Goal: Task Accomplishment & Management: Manage account settings

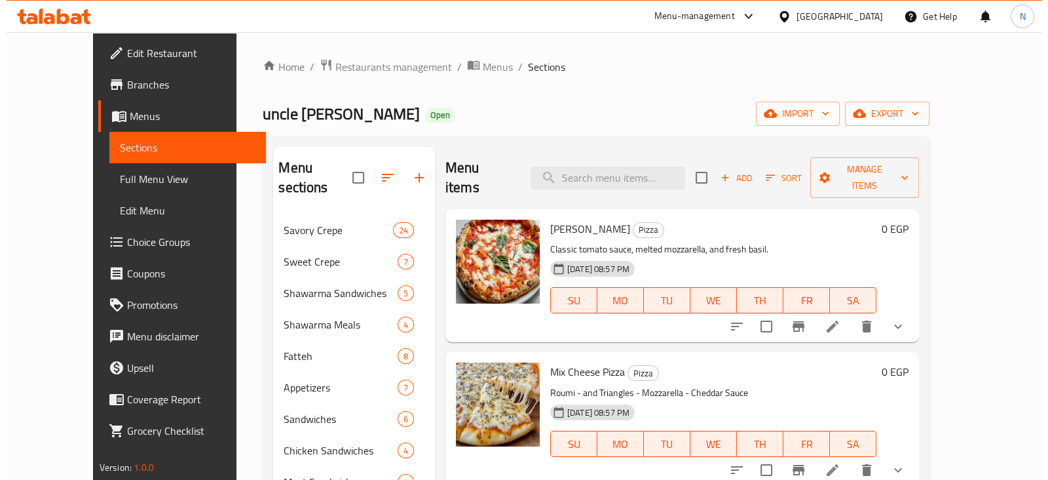
scroll to position [1396, 0]
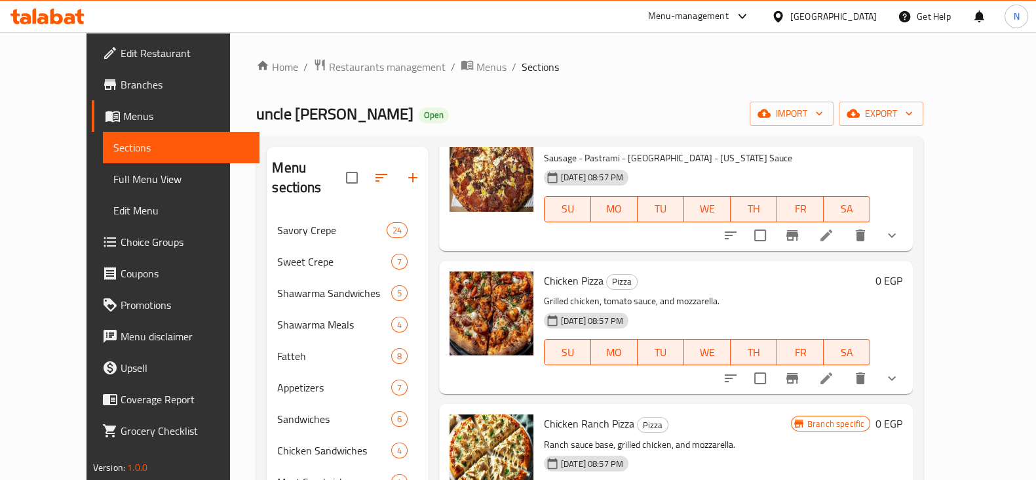
click at [329, 62] on span "Restaurants management" at bounding box center [387, 67] width 117 height 16
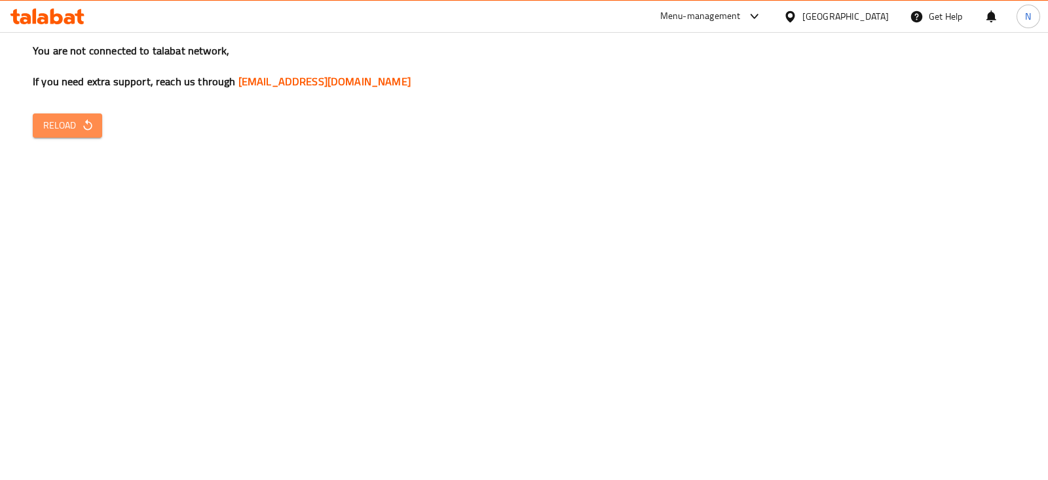
click at [69, 121] on span "Reload" at bounding box center [67, 125] width 48 height 16
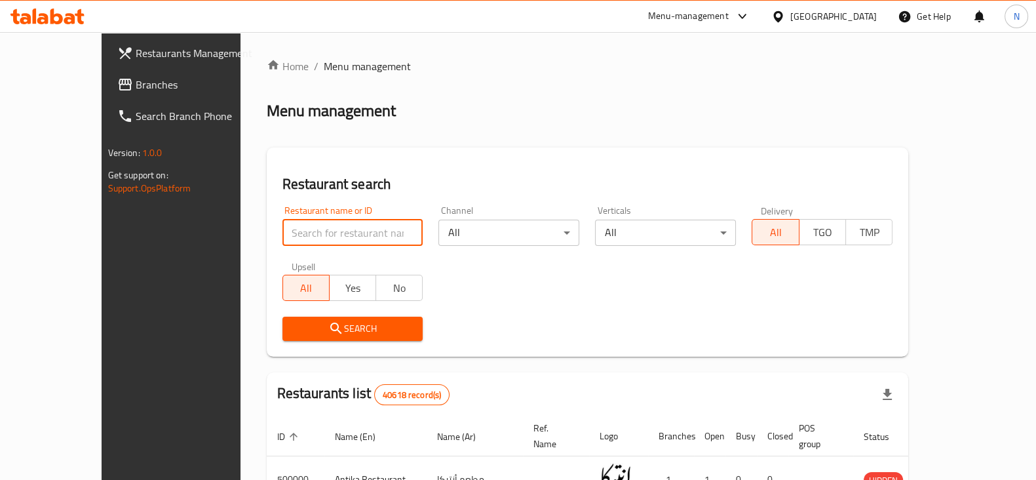
click at [354, 224] on input "search" at bounding box center [352, 233] width 141 height 26
paste input "700322"
type input "700322"
click button "Search" at bounding box center [352, 328] width 141 height 24
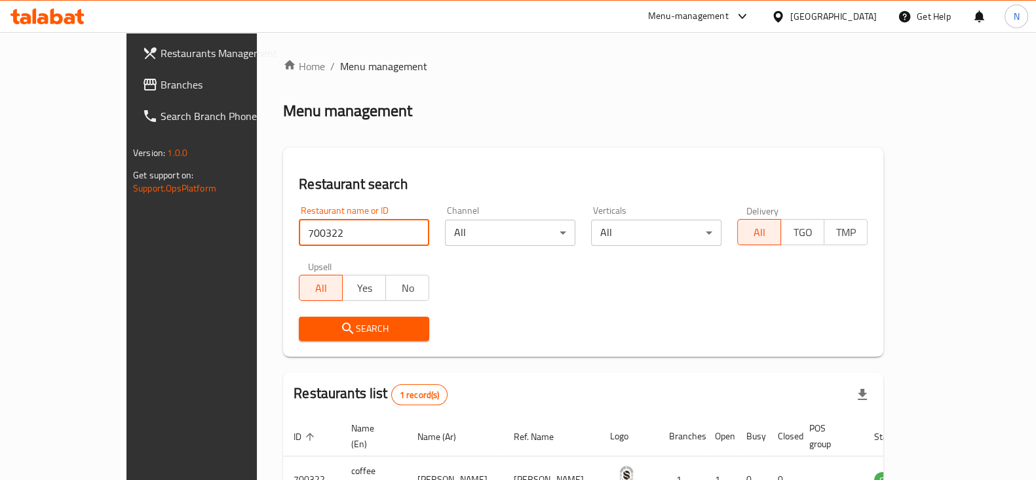
scroll to position [79, 0]
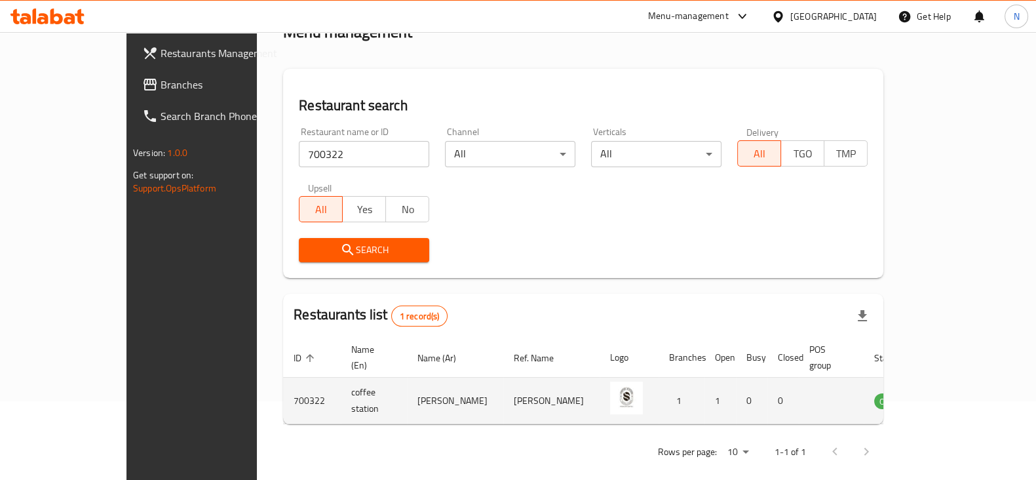
click at [976, 377] on td "enhanced table" at bounding box center [954, 400] width 45 height 47
click at [958, 396] on icon "enhanced table" at bounding box center [951, 401] width 14 height 11
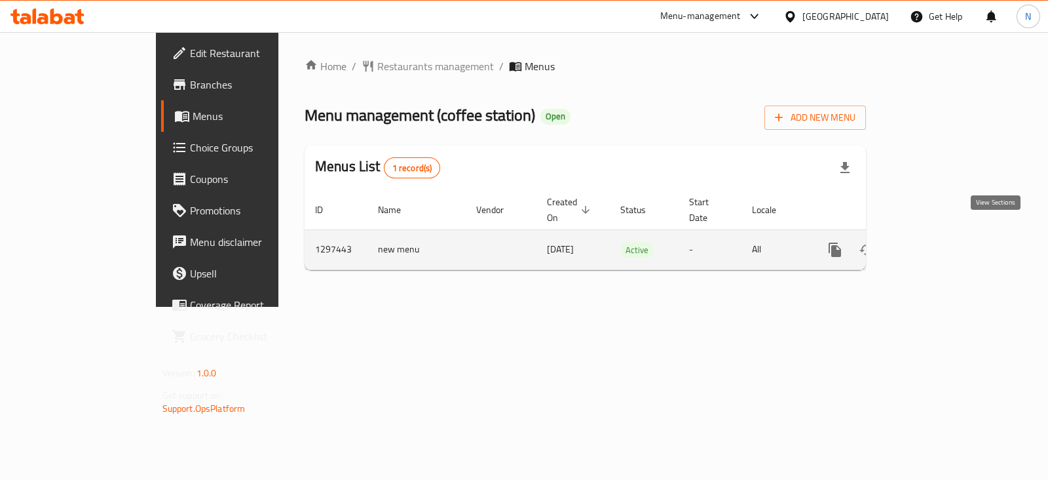
click at [946, 240] on link "enhanced table" at bounding box center [929, 249] width 31 height 31
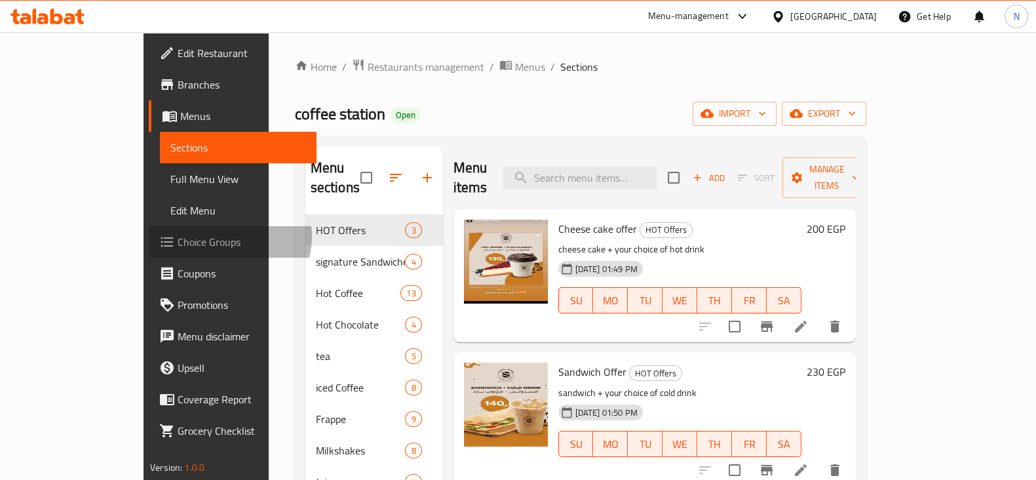
click at [178, 237] on span "Choice Groups" at bounding box center [242, 242] width 128 height 16
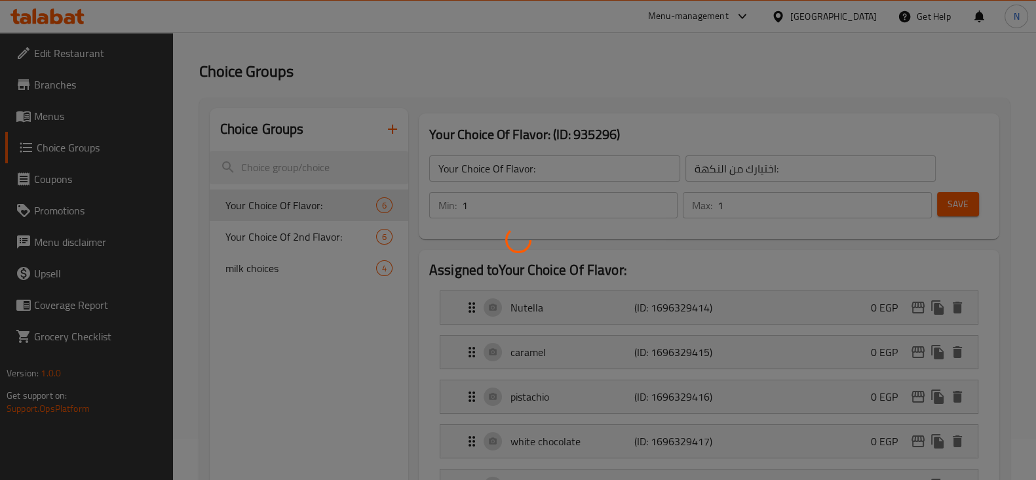
scroll to position [43, 0]
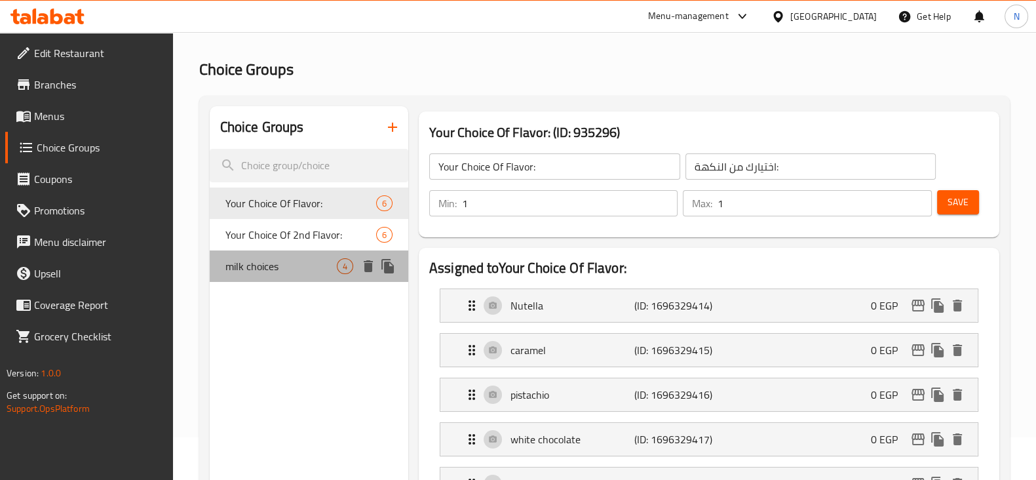
click at [305, 264] on span "milk choices" at bounding box center [280, 266] width 111 height 16
type input "milk choices"
type input "اختيارات الحليب"
type input "0"
type input "4"
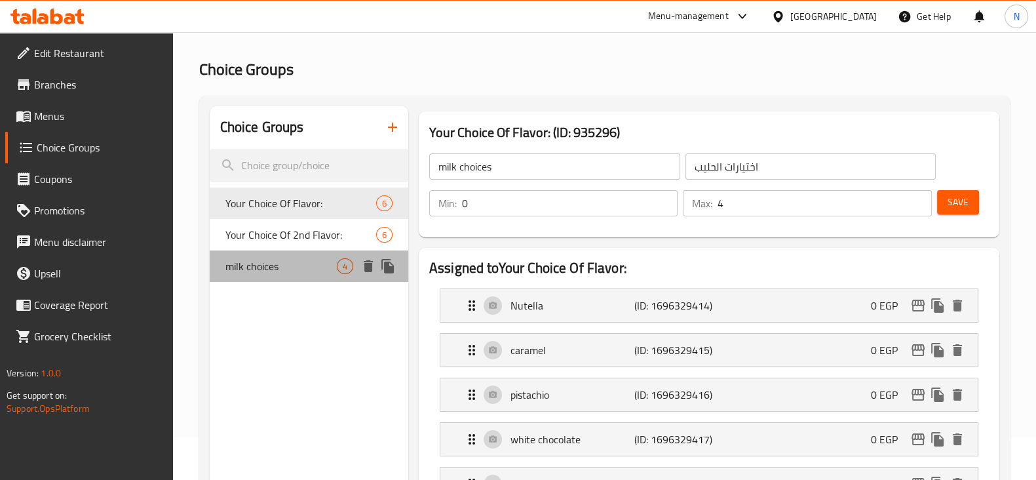
click at [305, 264] on span "milk choices" at bounding box center [280, 266] width 111 height 16
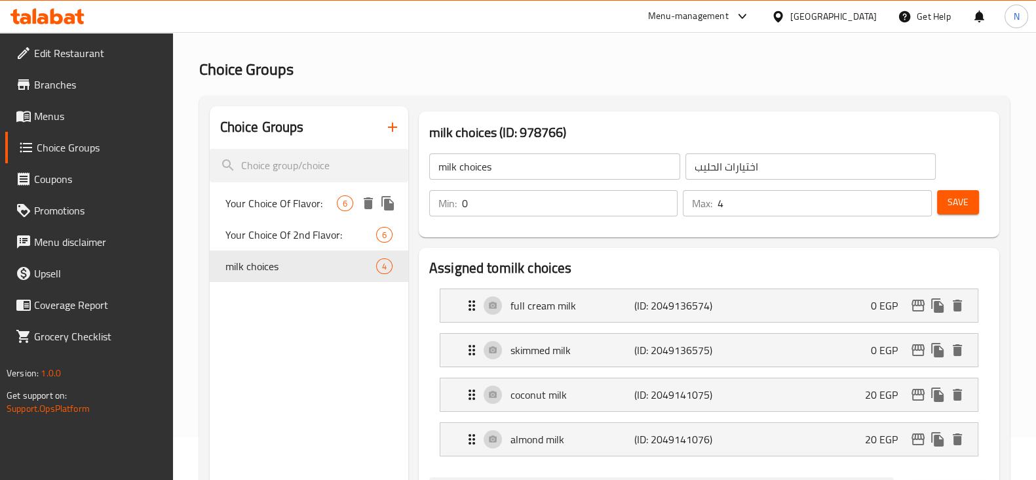
click at [305, 195] on span "Your Choice Of Flavor:" at bounding box center [280, 203] width 111 height 16
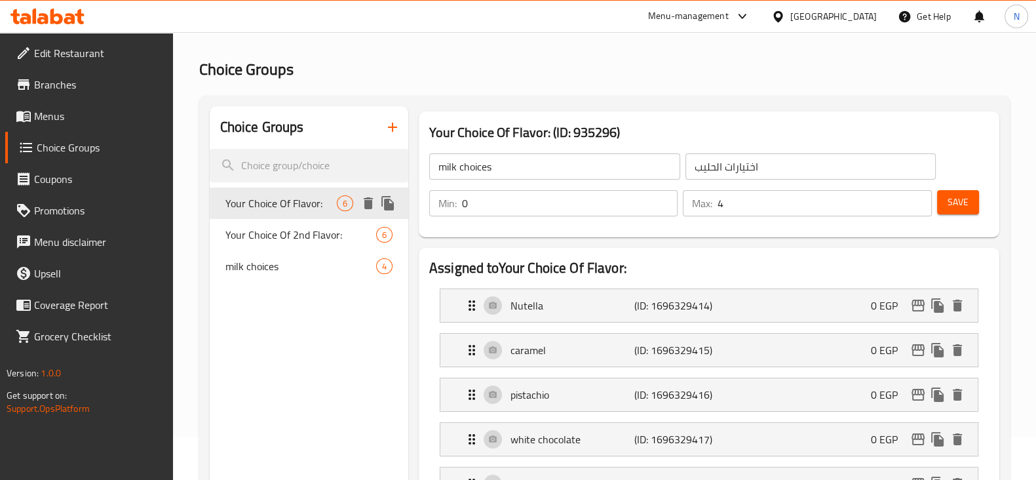
type input "Your Choice Of Flavor:"
type input "اختيارك من النكهة:"
type input "1"
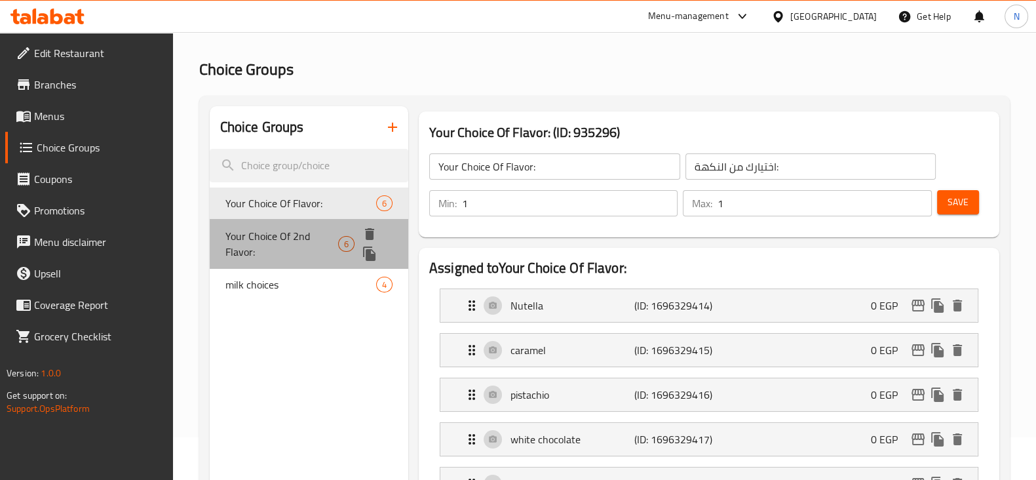
click at [302, 224] on div "Your Choice Of 2nd Flavor: 6" at bounding box center [309, 244] width 199 height 50
type input "Your Choice Of 2nd Flavor:"
type input "أختيارك من النكهة الثانية:"
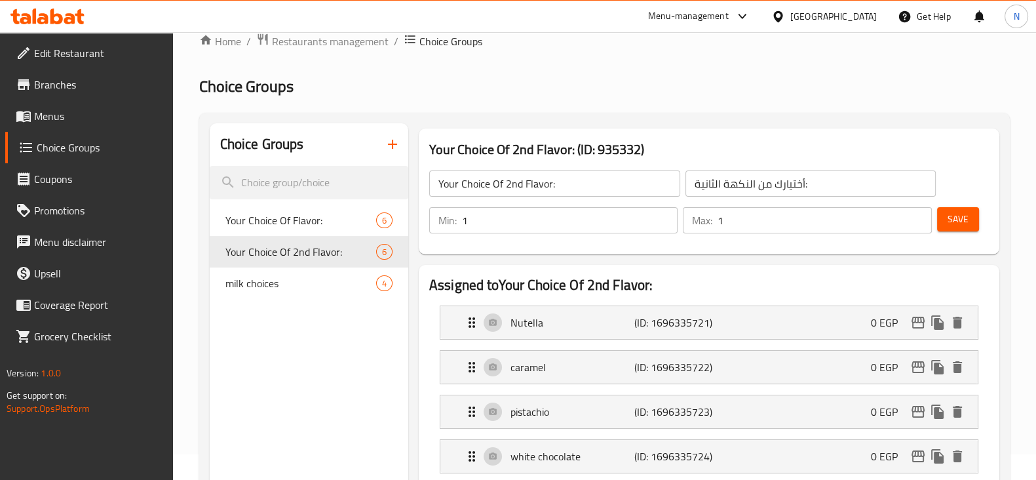
scroll to position [24, 0]
click at [72, 130] on link "Menus" at bounding box center [89, 115] width 168 height 31
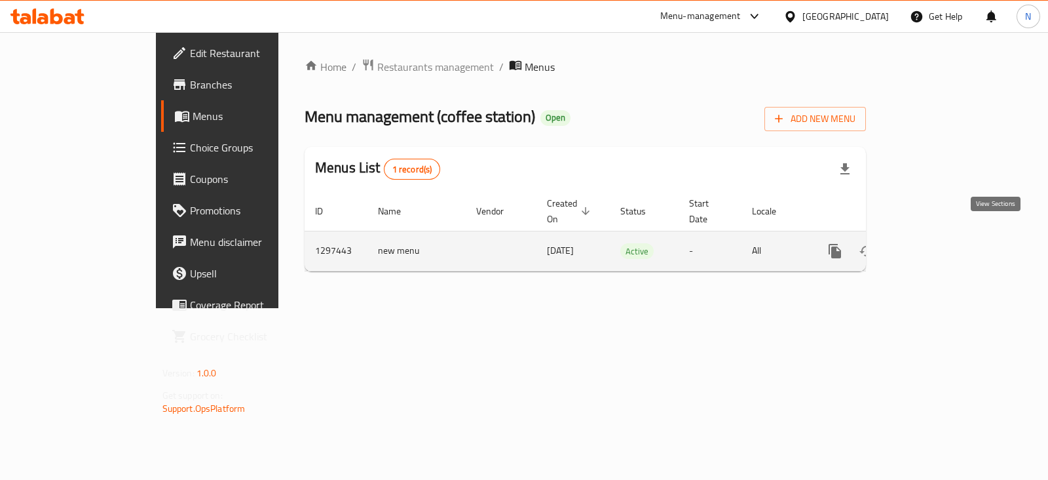
click at [938, 243] on icon "enhanced table" at bounding box center [930, 251] width 16 height 16
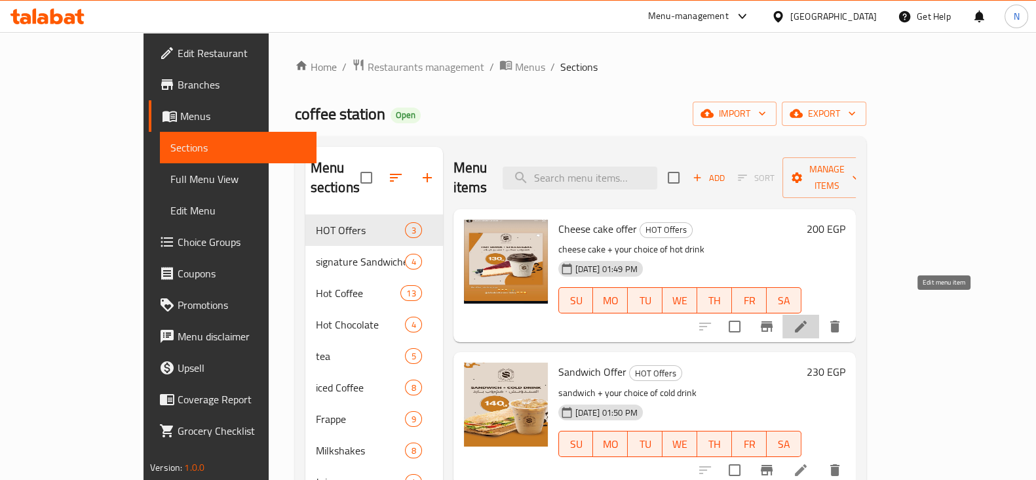
click at [809, 318] on icon at bounding box center [801, 326] width 16 height 16
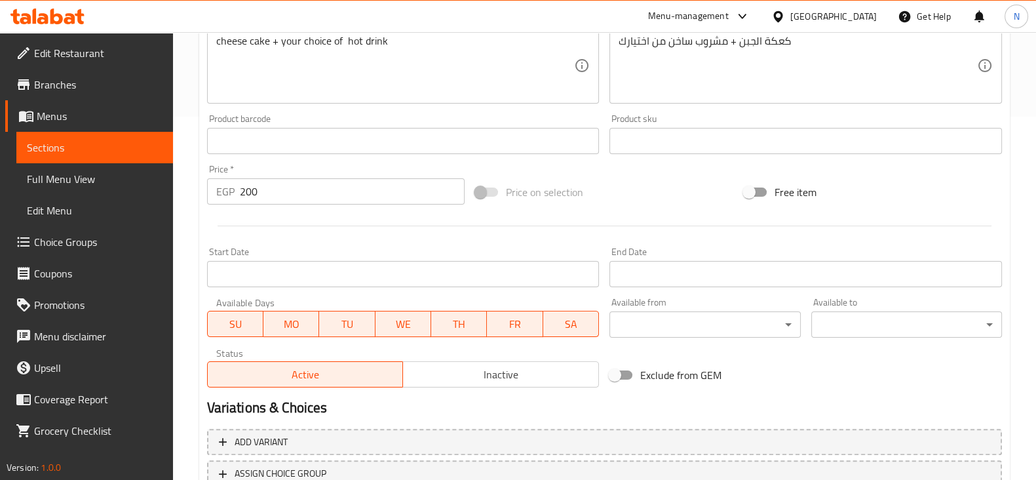
scroll to position [465, 0]
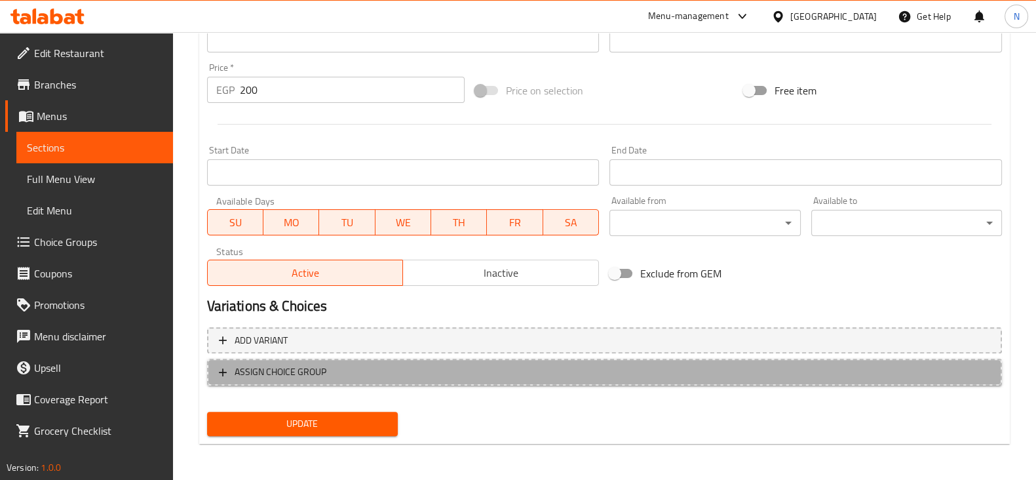
click at [413, 368] on span "ASSIGN CHOICE GROUP" at bounding box center [604, 372] width 771 height 16
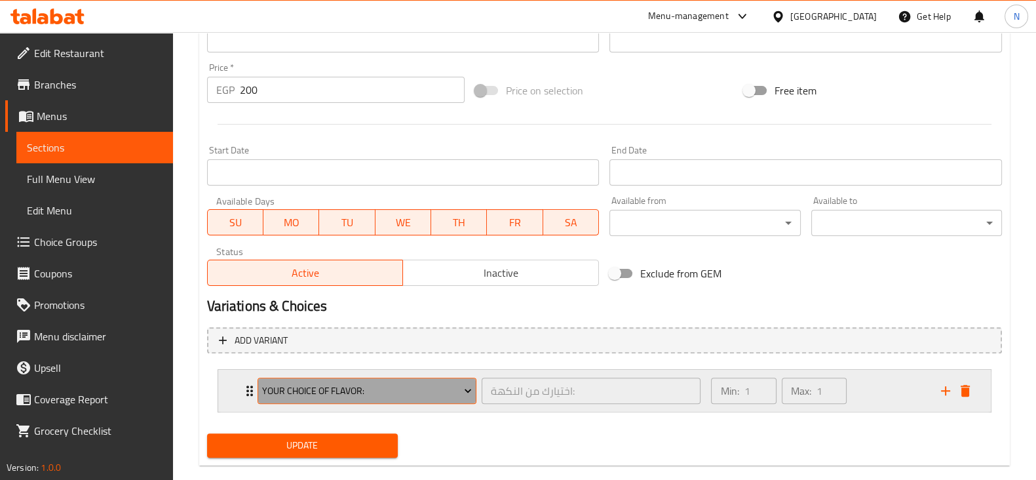
click at [396, 386] on span "Your Choice Of Flavor:" at bounding box center [367, 391] width 210 height 16
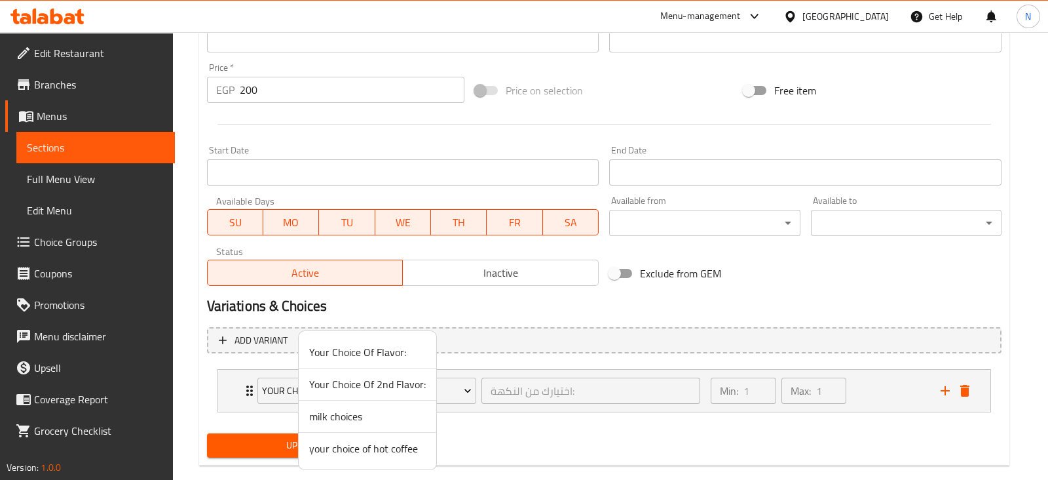
click at [363, 443] on span "your choice of hot coffee" at bounding box center [367, 448] width 117 height 16
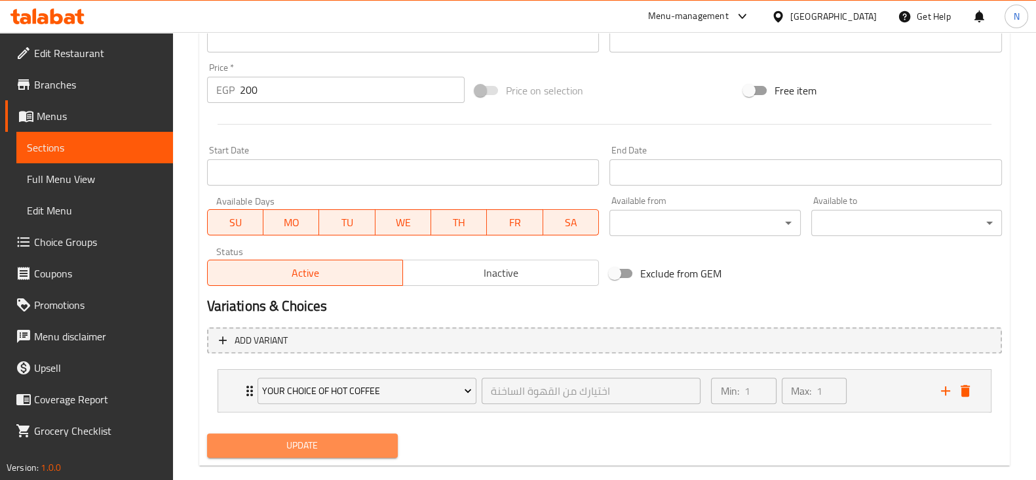
click at [339, 452] on span "Update" at bounding box center [303, 445] width 170 height 16
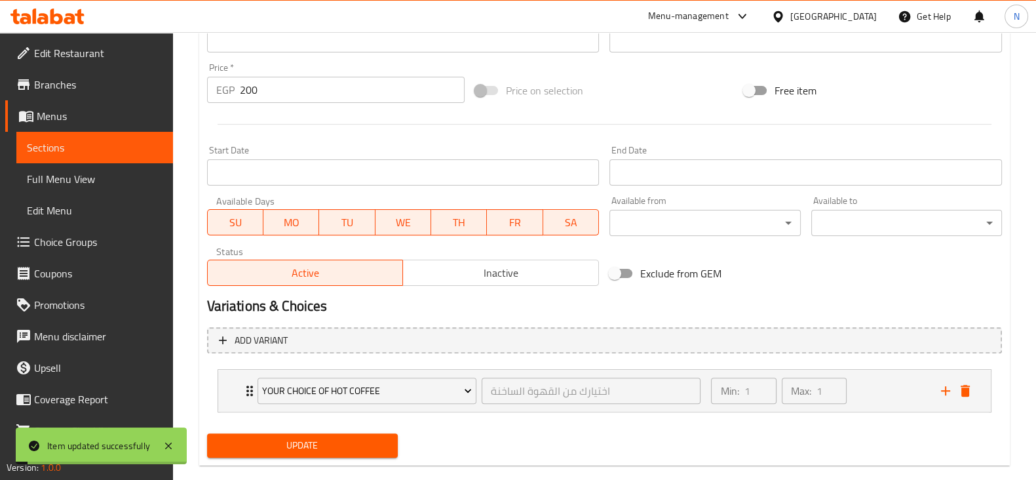
scroll to position [0, 0]
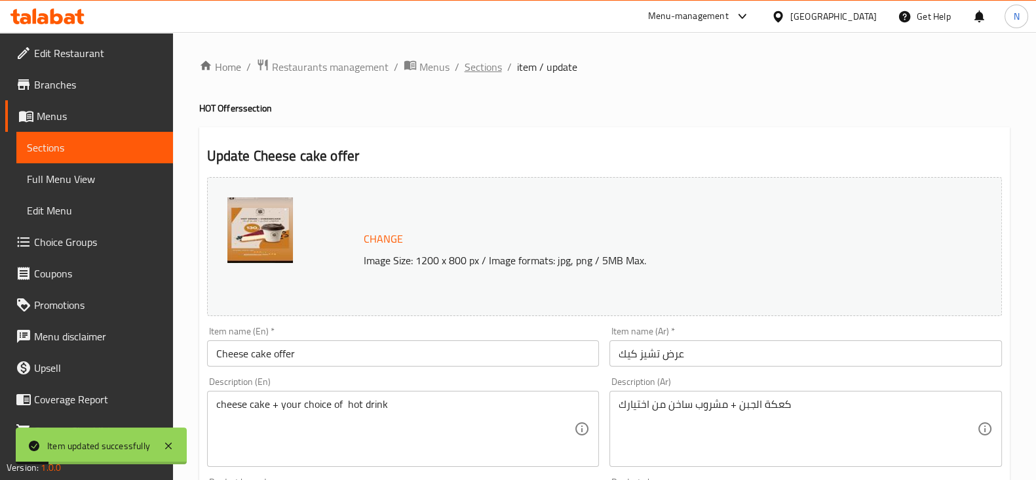
click at [498, 59] on span "Sections" at bounding box center [483, 67] width 37 height 16
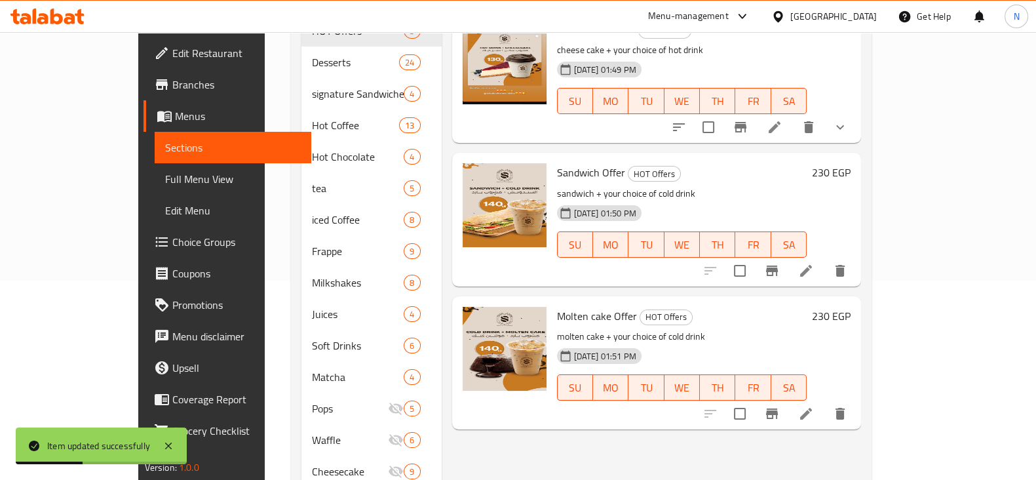
scroll to position [202, 0]
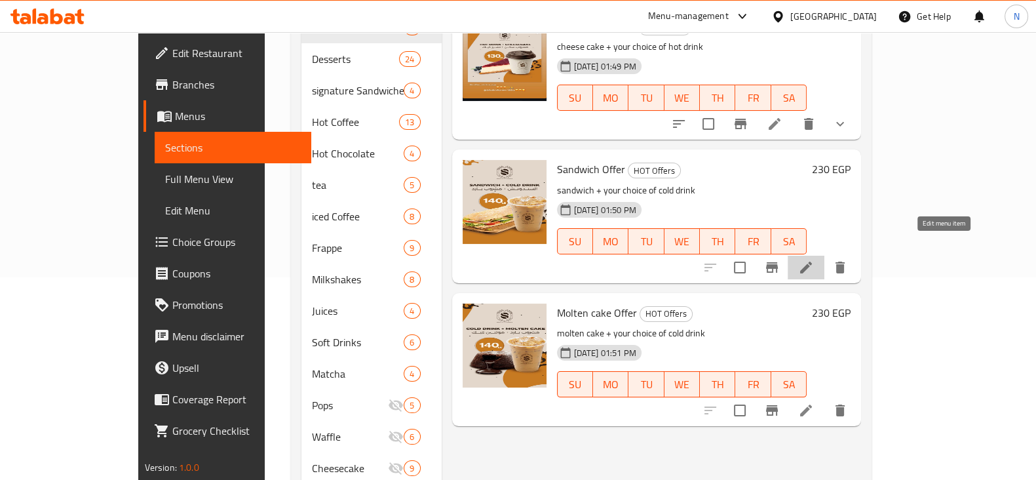
click at [814, 259] on icon at bounding box center [806, 267] width 16 height 16
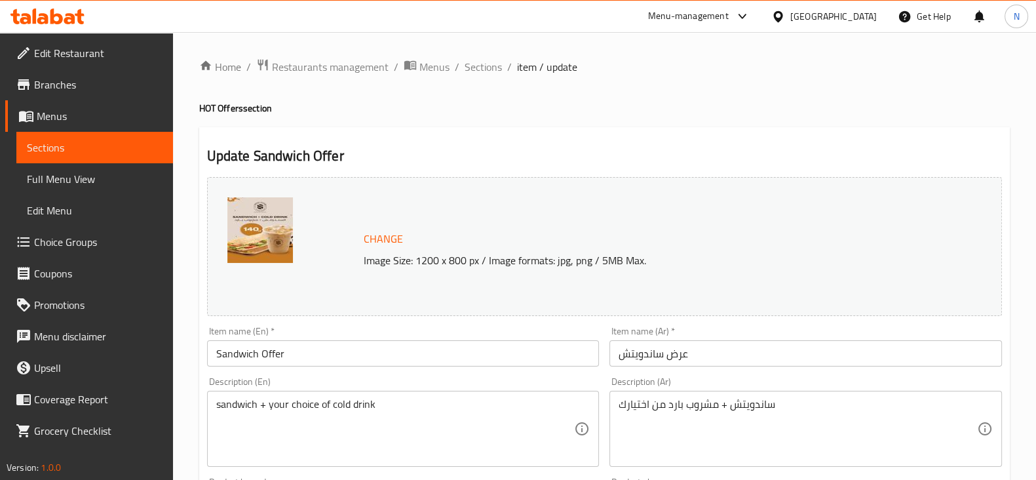
scroll to position [465, 0]
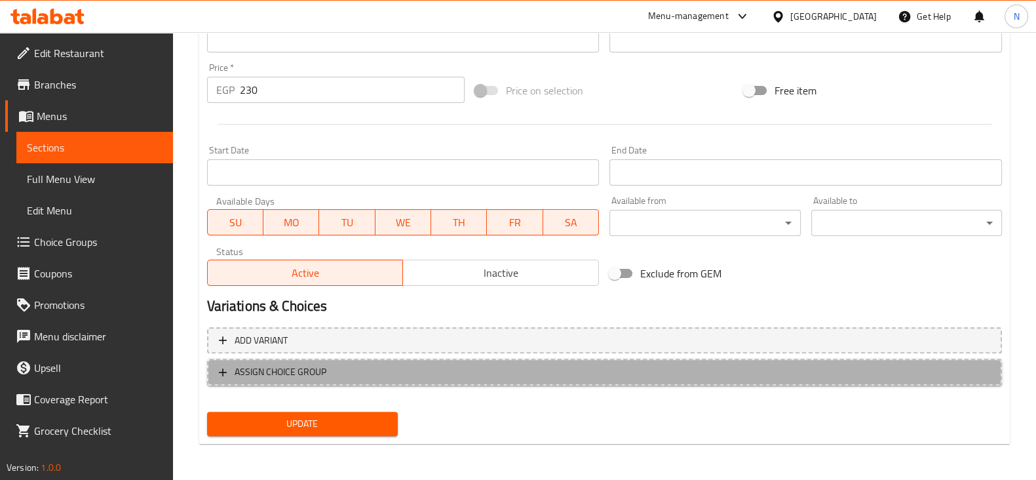
click at [399, 365] on span "ASSIGN CHOICE GROUP" at bounding box center [604, 372] width 771 height 16
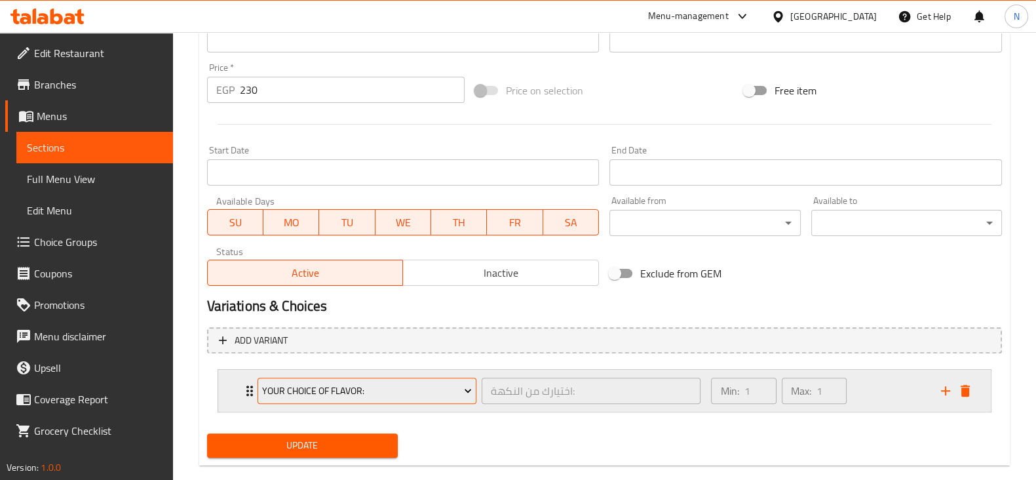
click at [381, 380] on button "Your Choice Of Flavor:" at bounding box center [367, 390] width 219 height 26
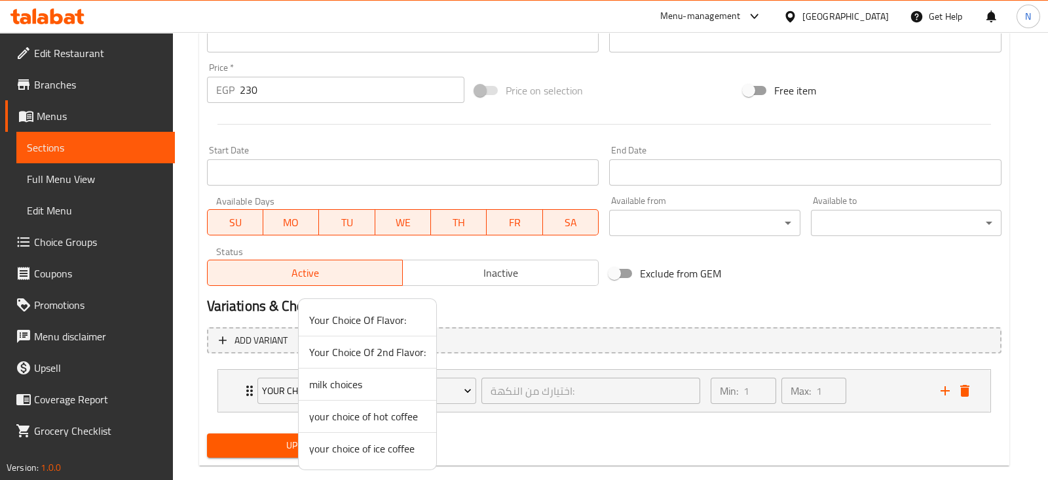
click at [364, 447] on span "your choice of ice coffee" at bounding box center [367, 448] width 117 height 16
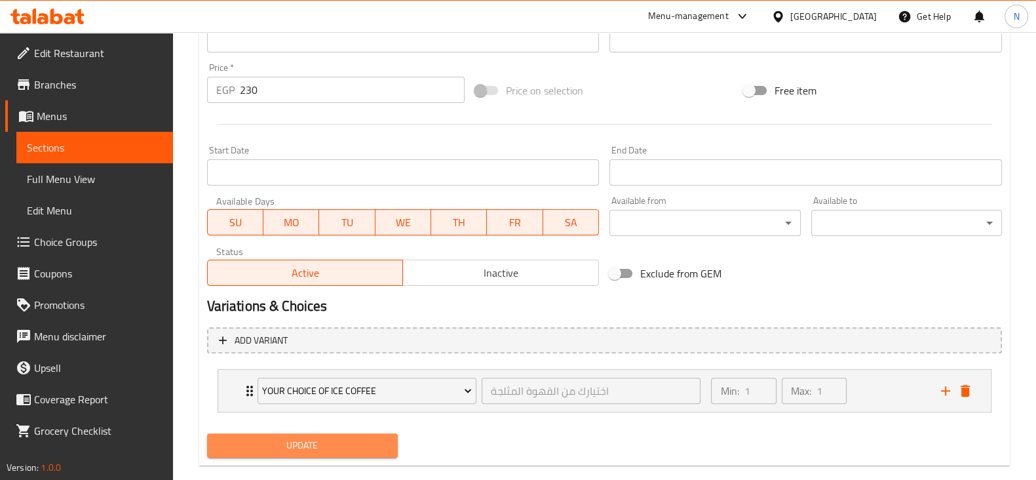
click at [364, 447] on span "Update" at bounding box center [303, 445] width 170 height 16
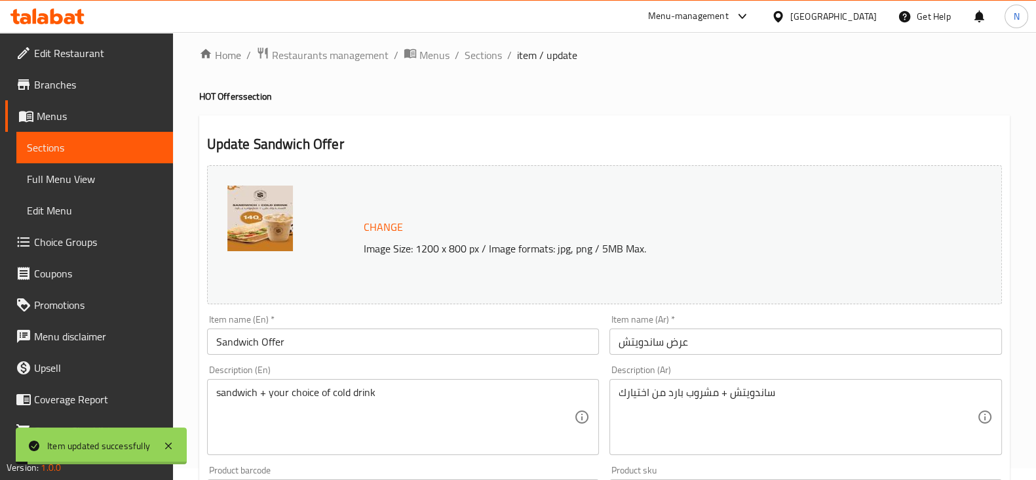
scroll to position [0, 0]
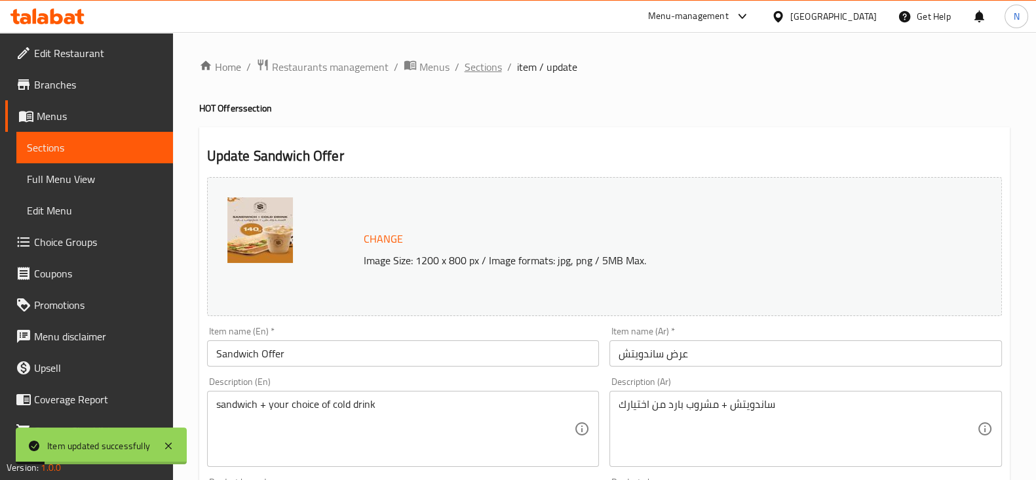
click at [487, 60] on span "Sections" at bounding box center [483, 67] width 37 height 16
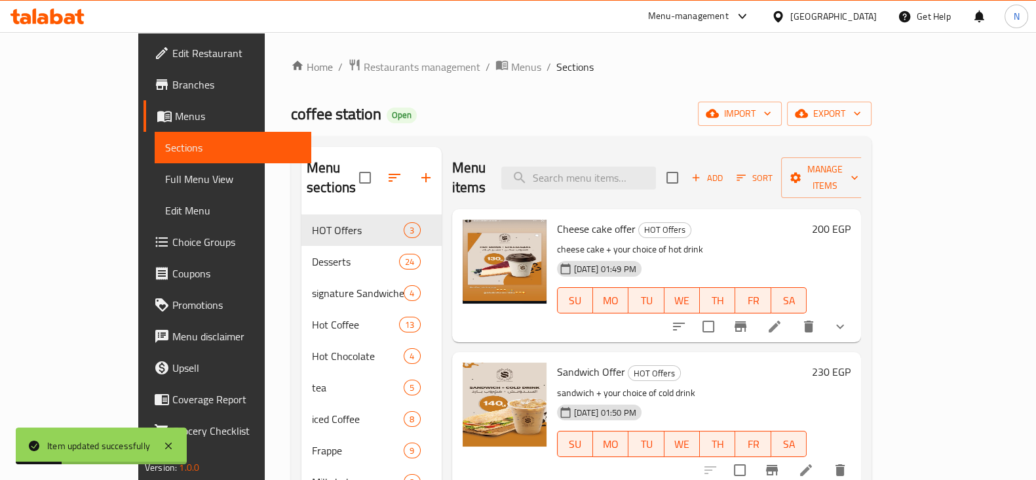
scroll to position [259, 0]
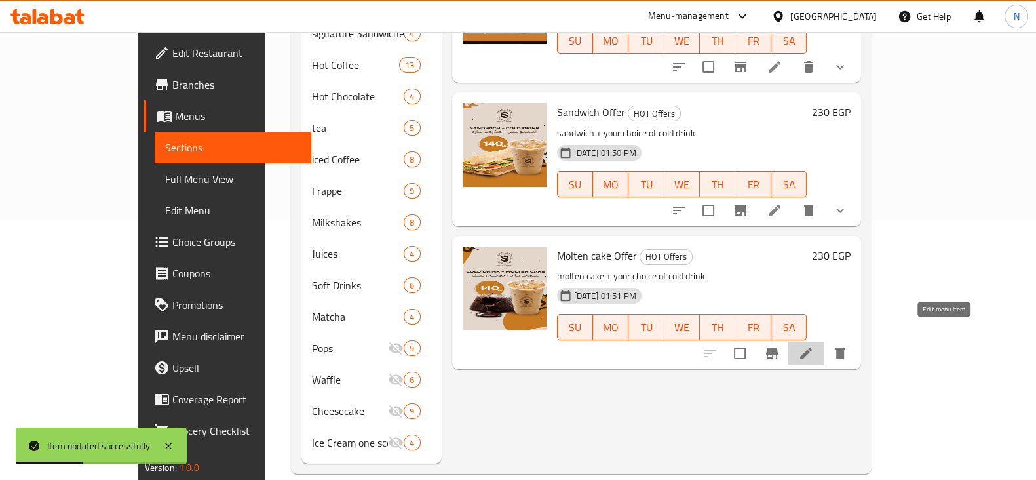
click at [814, 345] on icon at bounding box center [806, 353] width 16 height 16
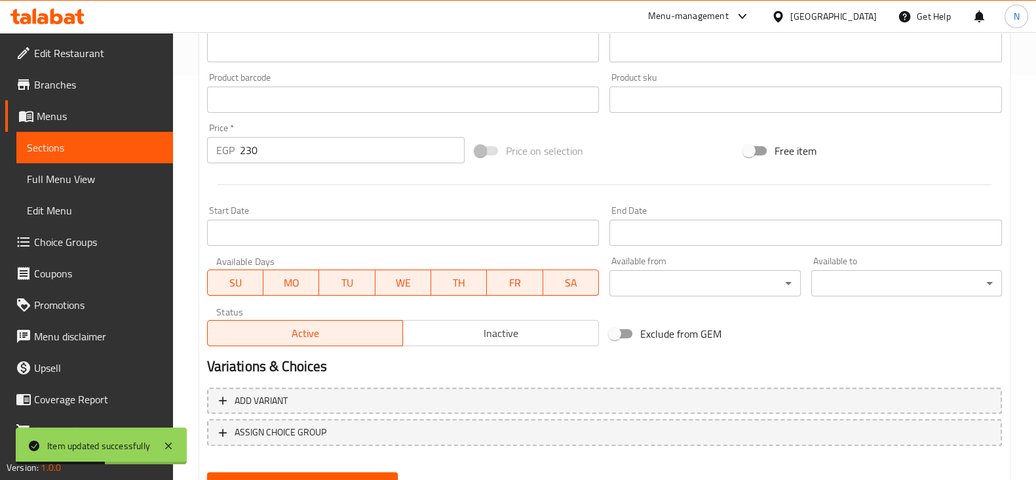
scroll to position [465, 0]
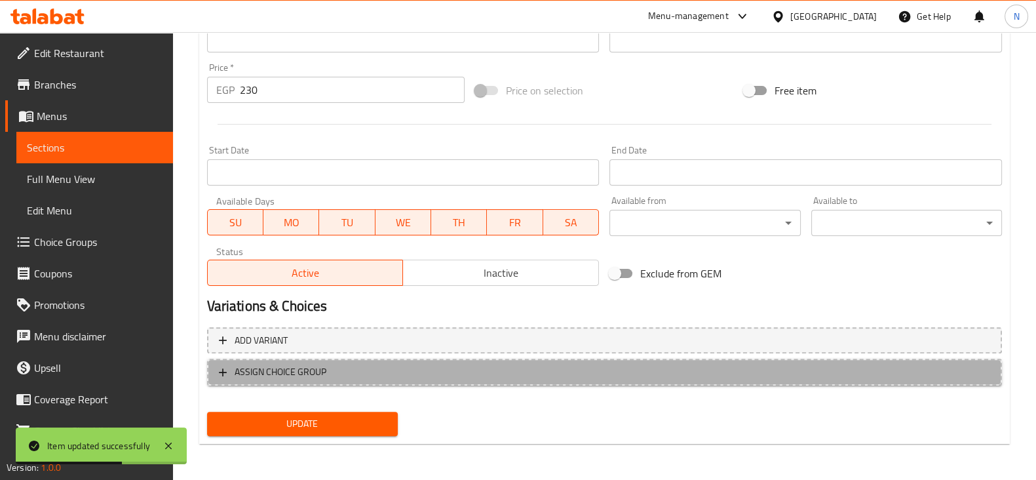
click at [396, 374] on span "ASSIGN CHOICE GROUP" at bounding box center [604, 372] width 771 height 16
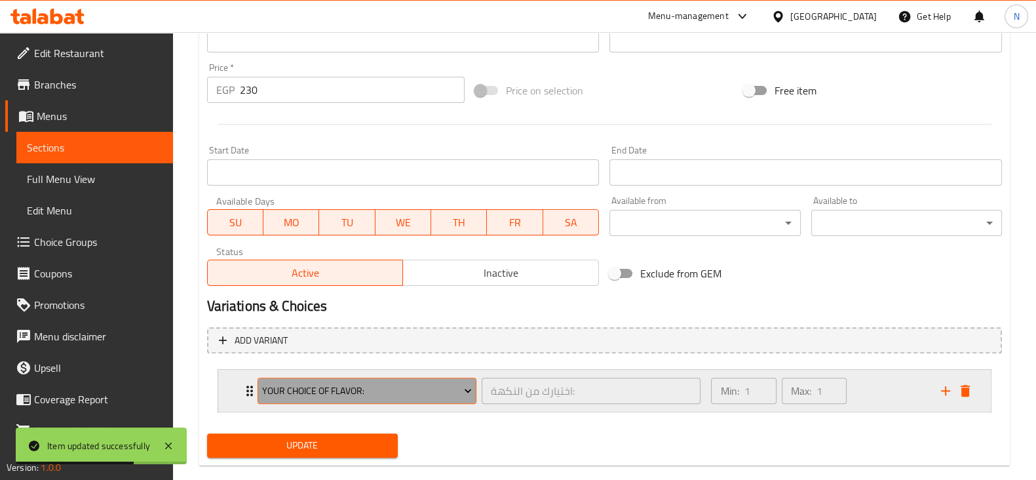
click at [381, 383] on span "Your Choice Of Flavor:" at bounding box center [367, 391] width 210 height 16
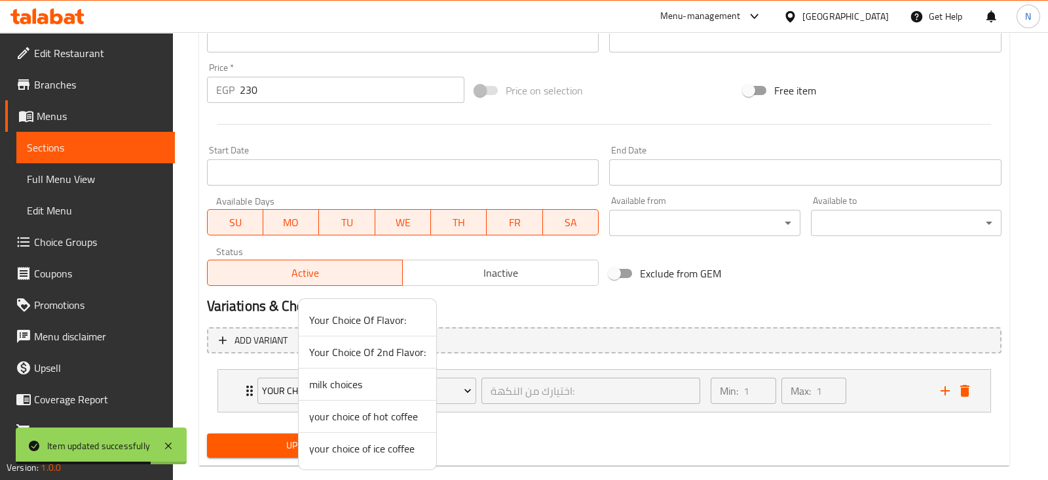
click at [371, 448] on span "your choice of ice coffee" at bounding box center [367, 448] width 117 height 16
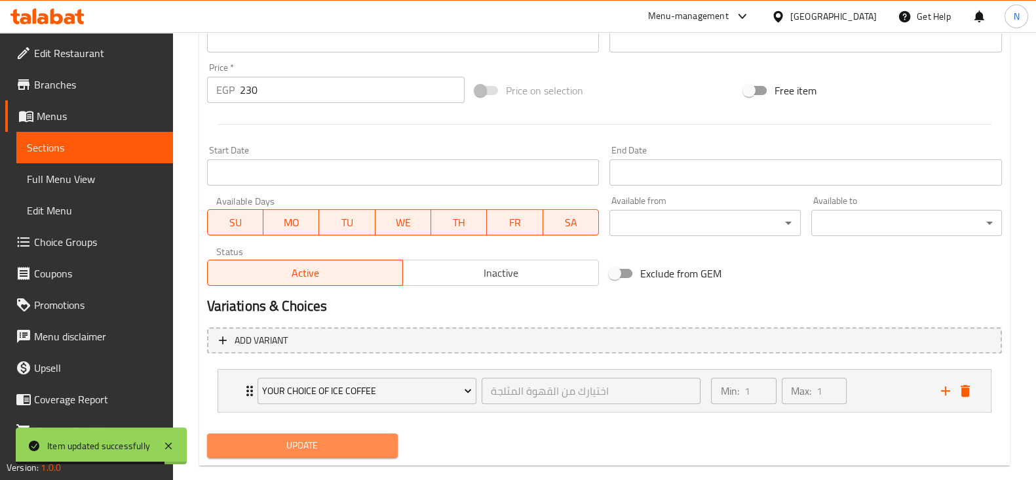
click at [360, 446] on span "Update" at bounding box center [303, 445] width 170 height 16
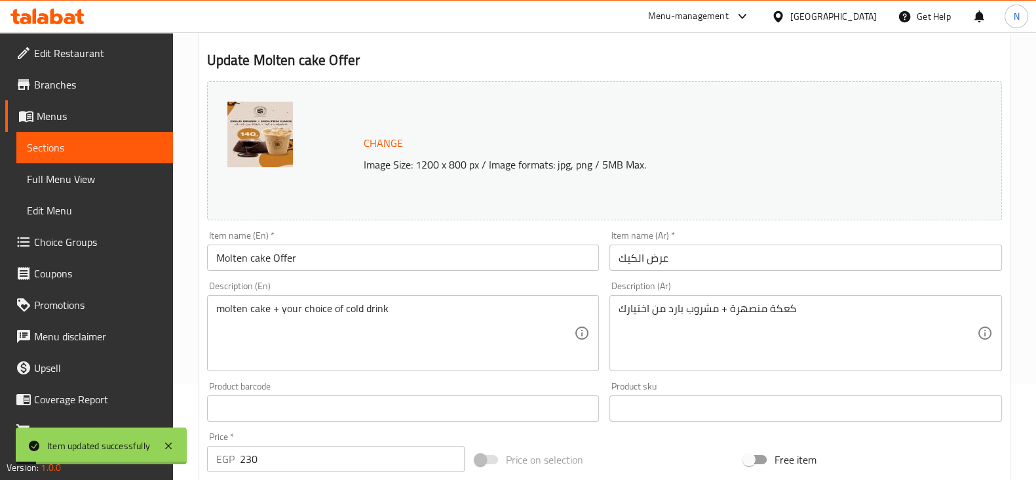
scroll to position [0, 0]
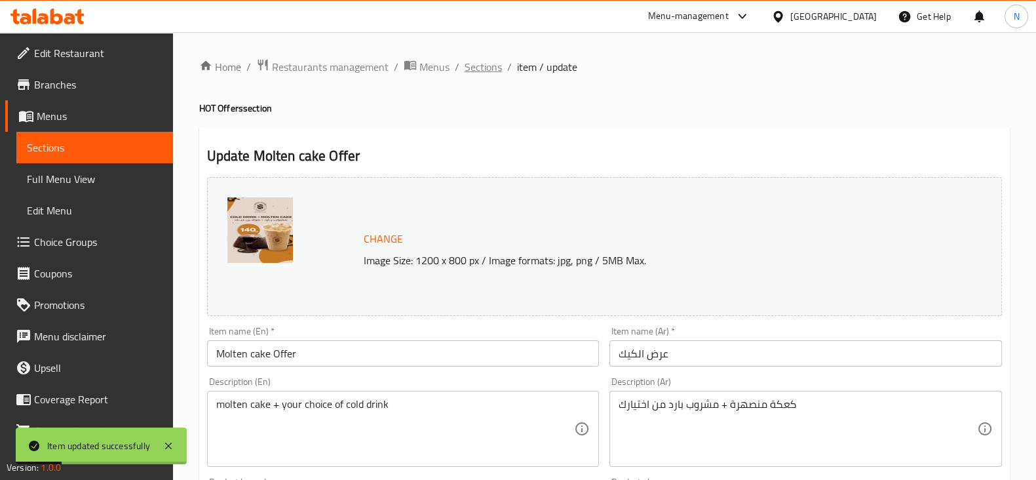
click at [484, 69] on span "Sections" at bounding box center [483, 67] width 37 height 16
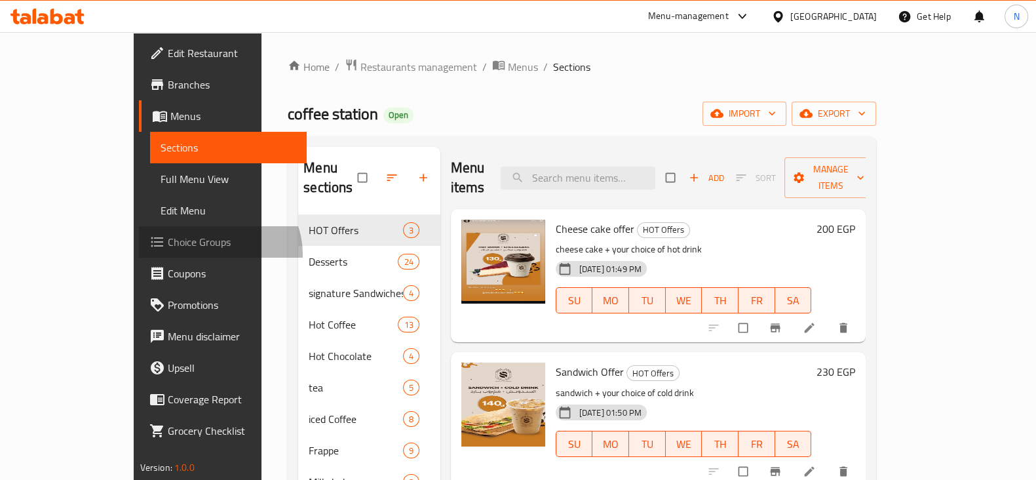
click at [139, 254] on link "Choice Groups" at bounding box center [223, 241] width 168 height 31
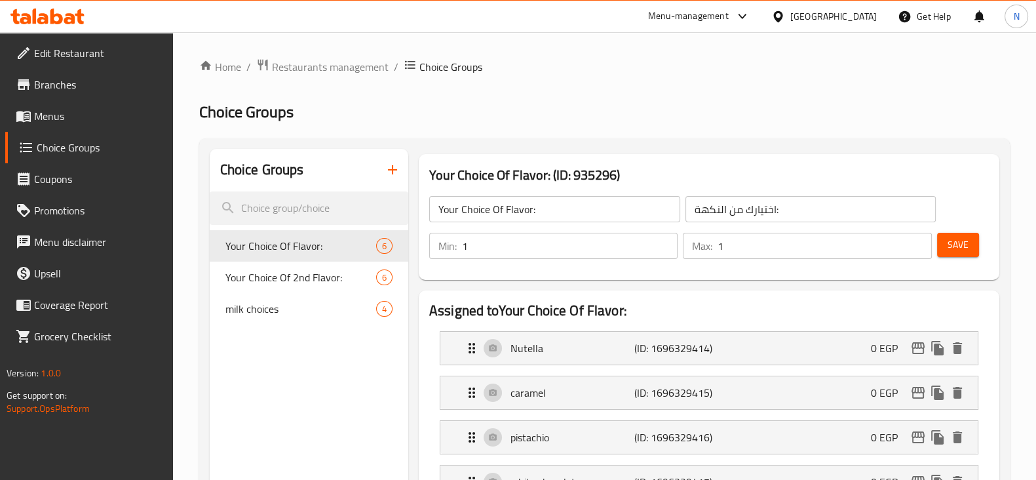
click at [393, 168] on icon "button" at bounding box center [393, 170] width 16 height 16
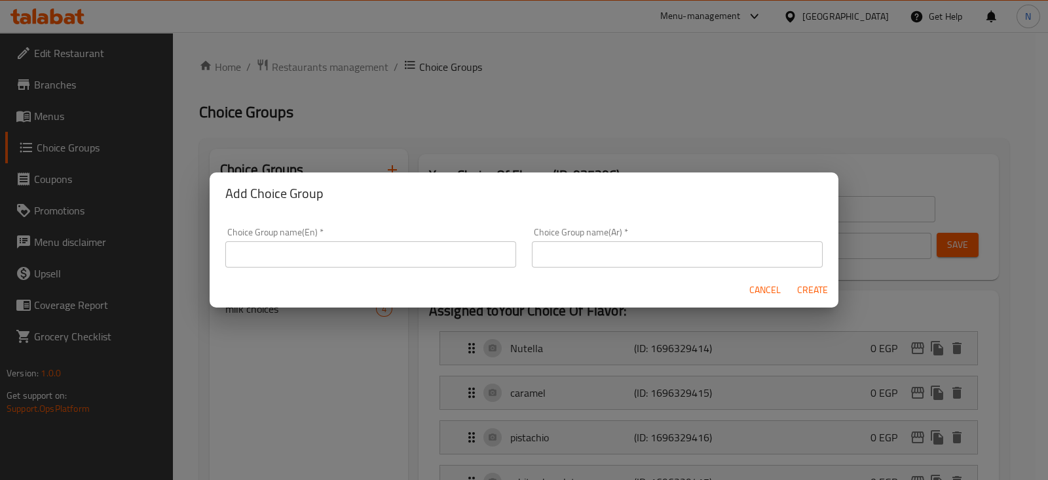
click at [410, 251] on input "text" at bounding box center [370, 254] width 291 height 26
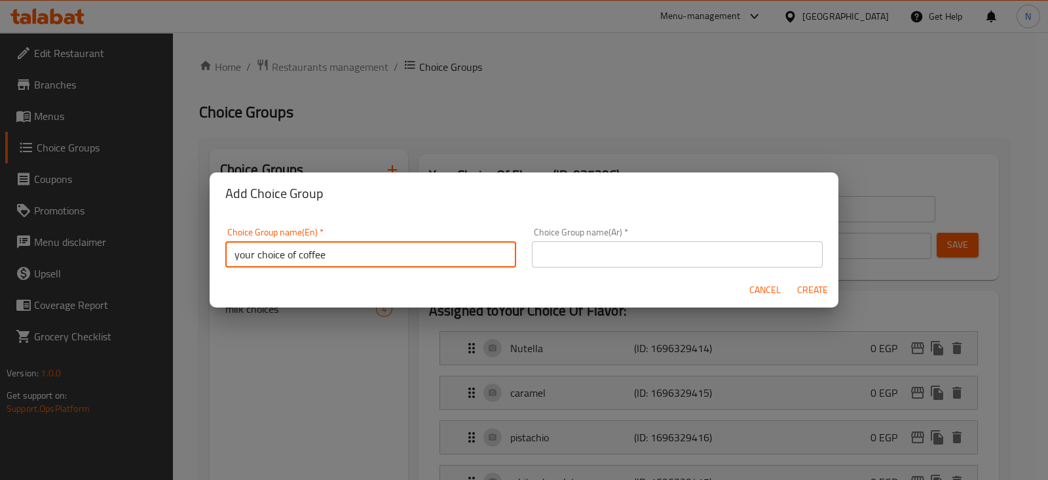
click at [296, 252] on input "your choice of coffee" at bounding box center [370, 254] width 291 height 26
drag, startPoint x: 357, startPoint y: 255, endPoint x: 172, endPoint y: 228, distance: 186.7
click at [172, 228] on div "Add Choice Group Choice Group name(En)   * your choice of hot coffee Choice Gro…" at bounding box center [524, 240] width 1048 height 480
type input "your choice of hot coffee"
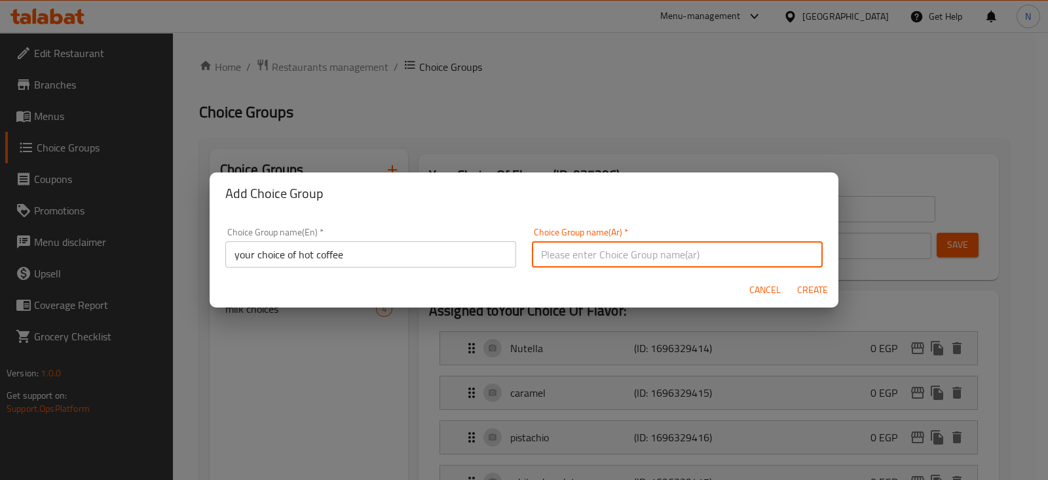
click at [608, 251] on input "text" at bounding box center [677, 254] width 291 height 26
paste input "اختيارك من القهوة الساخنة"
type input "اختيارك من القهوة الساخنة"
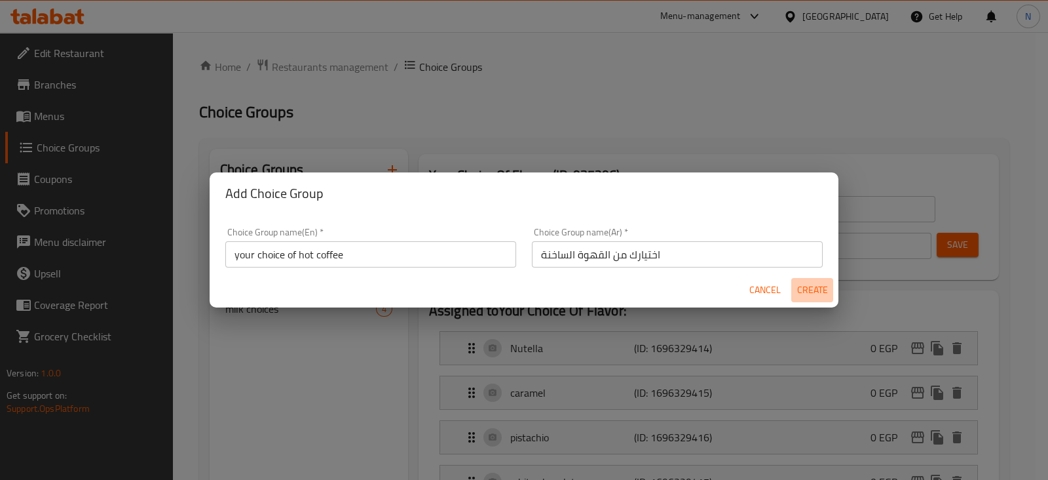
click at [815, 295] on span "Create" at bounding box center [812, 290] width 31 height 16
type input "your choice of hot coffee"
type input "اختيارك من القهوة الساخنة"
type input "0"
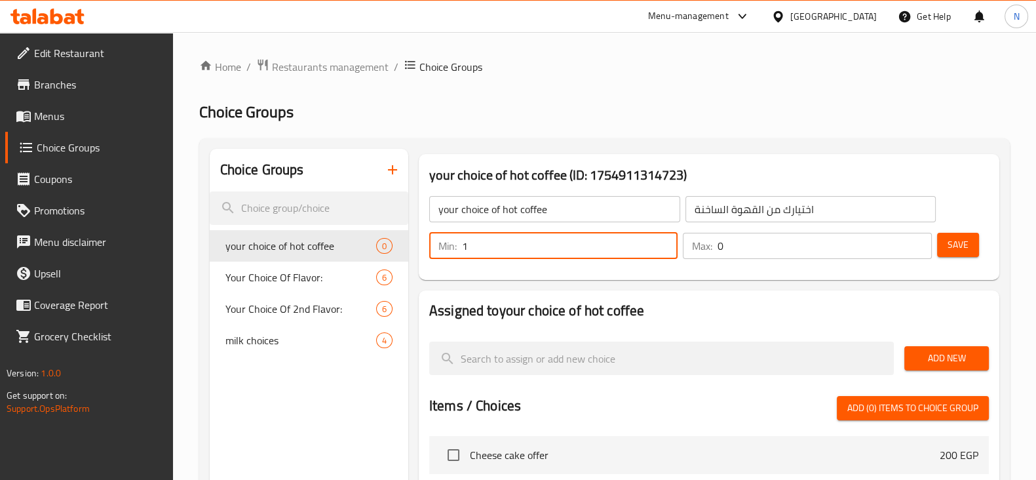
type input "1"
click at [665, 239] on input "1" at bounding box center [570, 246] width 216 height 26
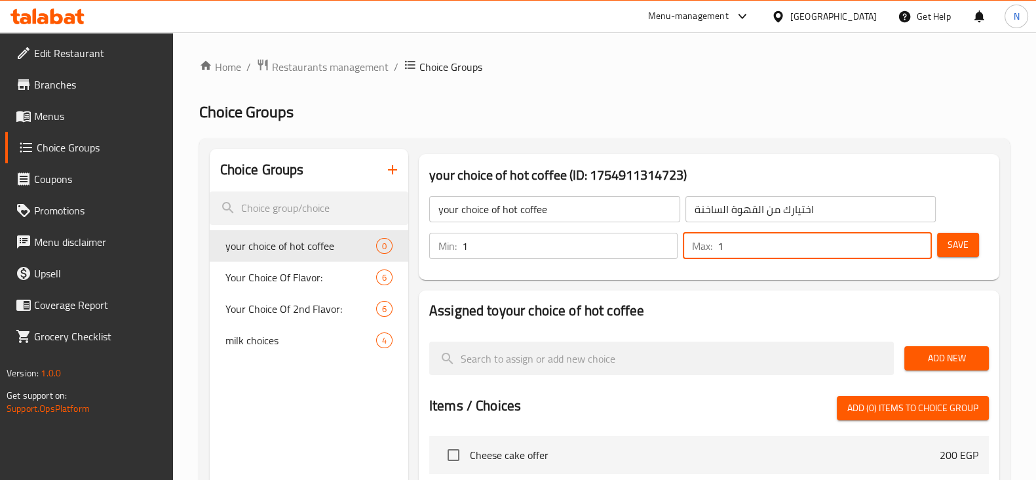
type input "1"
click at [914, 237] on input "1" at bounding box center [825, 246] width 214 height 26
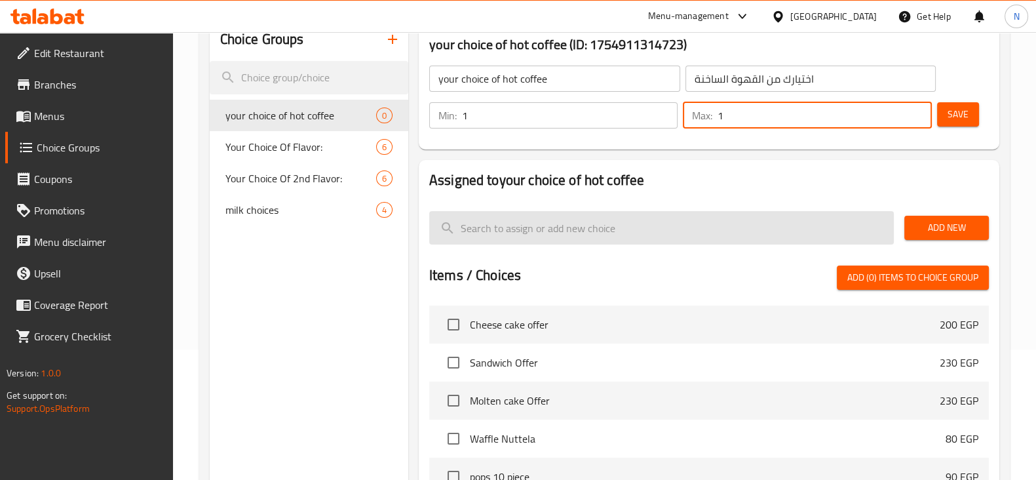
scroll to position [132, 0]
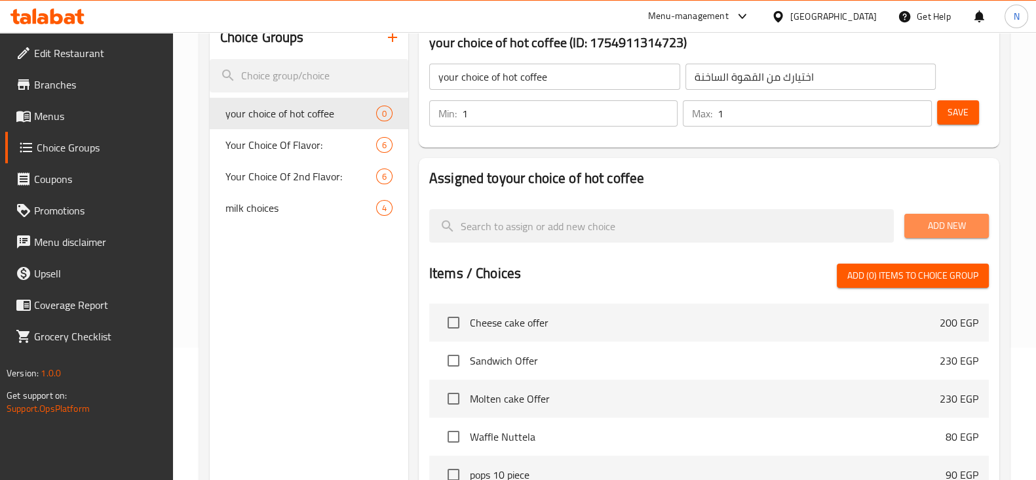
click at [927, 235] on button "Add New" at bounding box center [946, 226] width 85 height 24
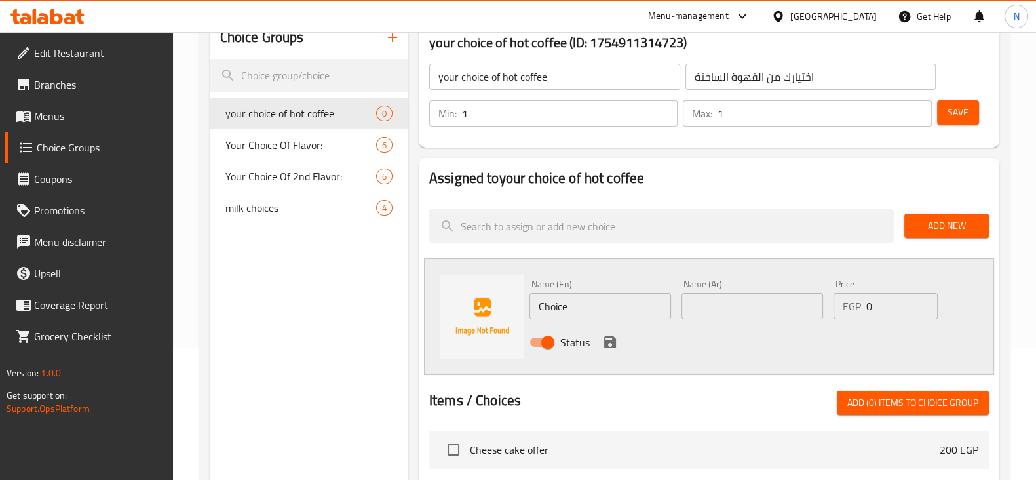
click at [82, 109] on span "Menus" at bounding box center [98, 116] width 128 height 16
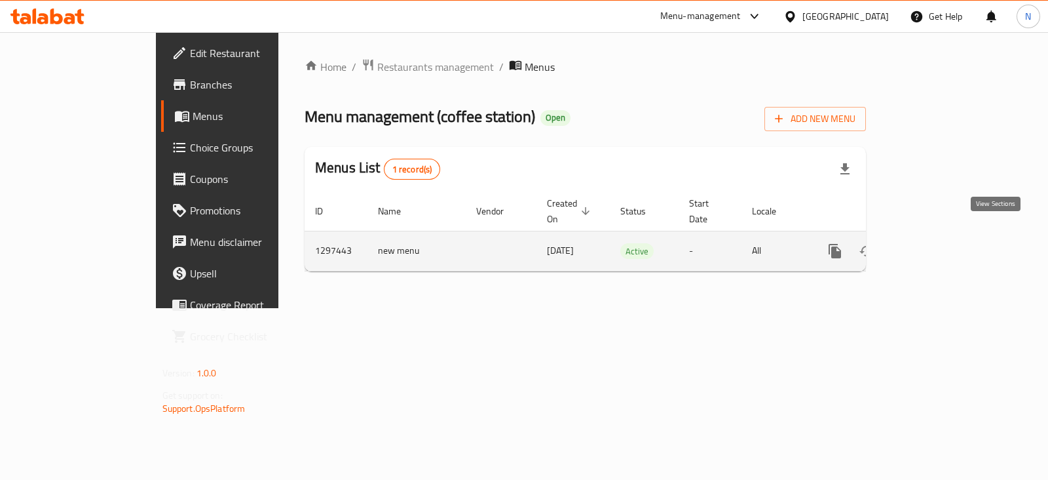
click at [938, 243] on icon "enhanced table" at bounding box center [930, 251] width 16 height 16
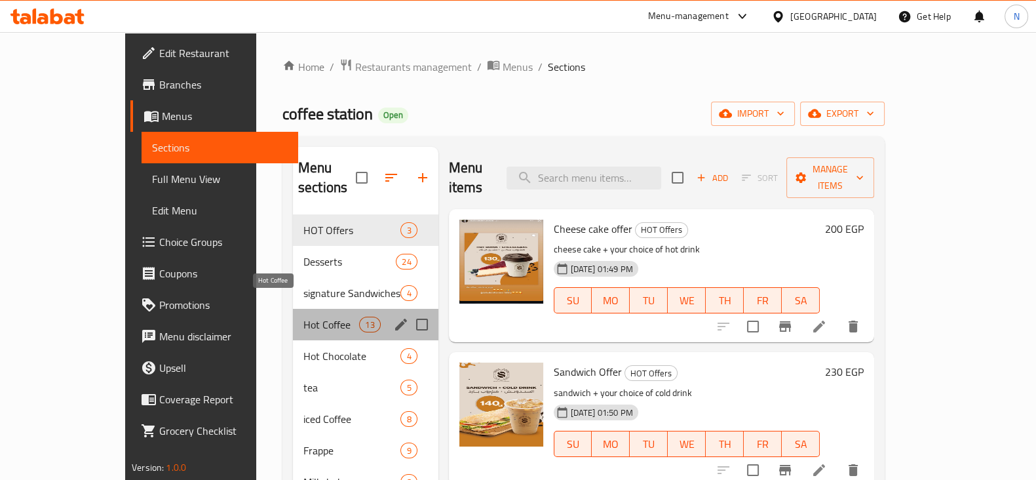
click at [303, 316] on span "Hot Coffee" at bounding box center [331, 324] width 56 height 16
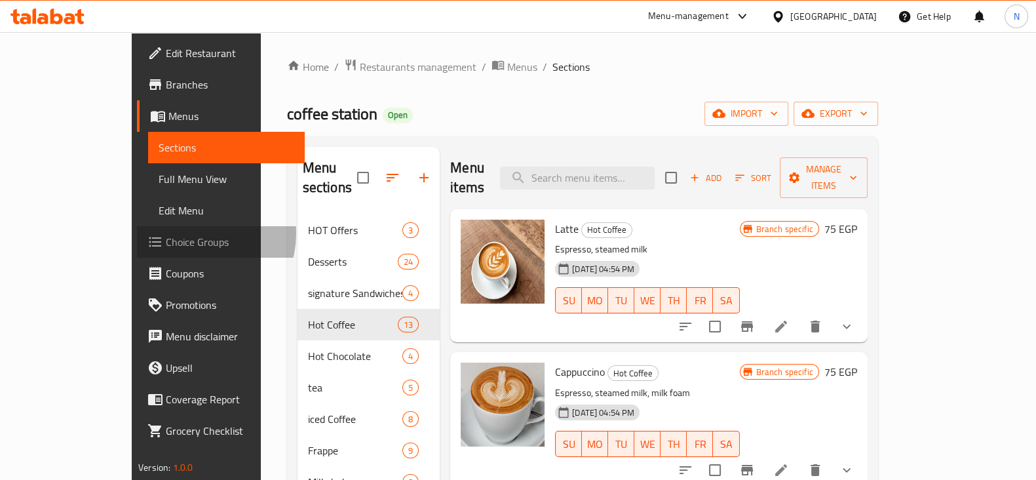
click at [166, 234] on span "Choice Groups" at bounding box center [230, 242] width 128 height 16
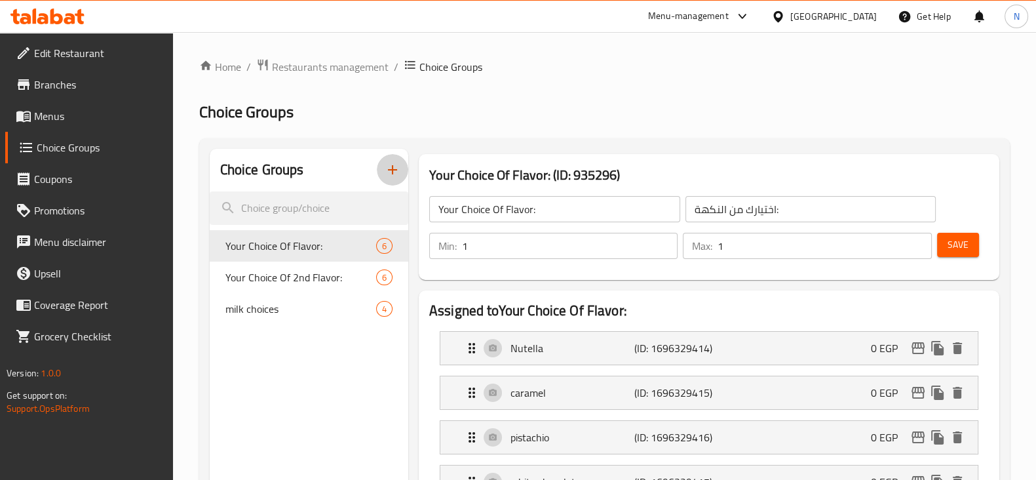
click at [399, 172] on icon "button" at bounding box center [393, 170] width 16 height 16
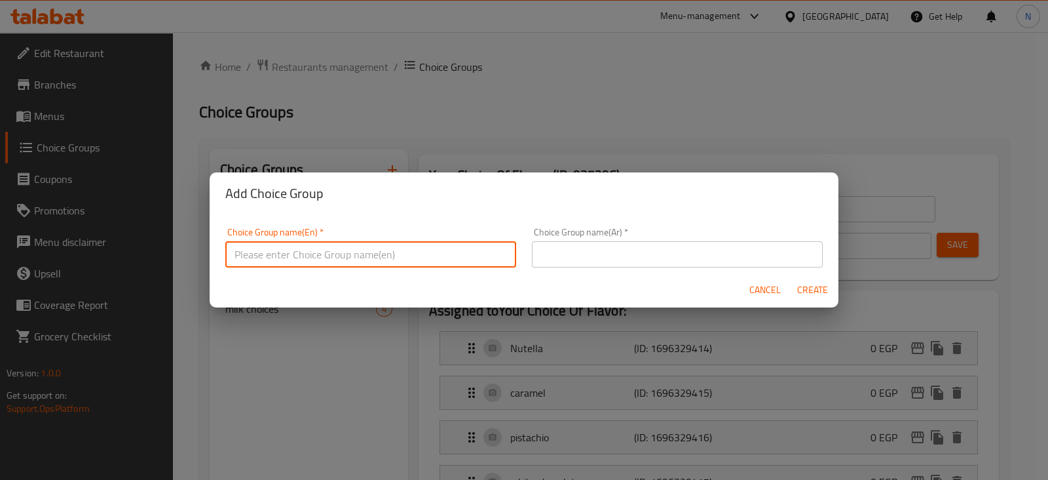
click at [354, 248] on input "text" at bounding box center [370, 254] width 291 height 26
click at [297, 251] on input "your choice of coffee" at bounding box center [370, 254] width 291 height 26
click at [328, 258] on input "your choice of hot coffee" at bounding box center [370, 254] width 291 height 26
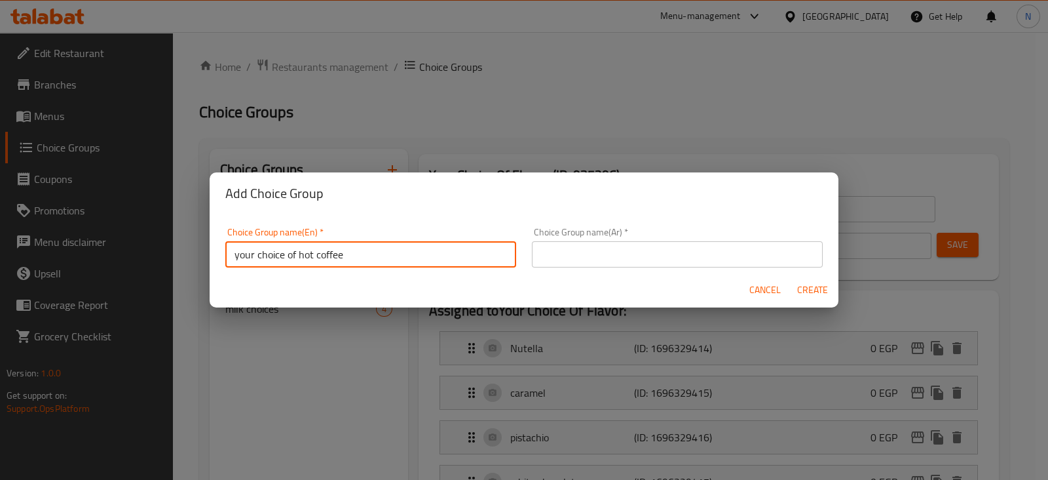
click at [328, 258] on input "your choice of hot coffee" at bounding box center [370, 254] width 291 height 26
type input "your choice of hot coffee"
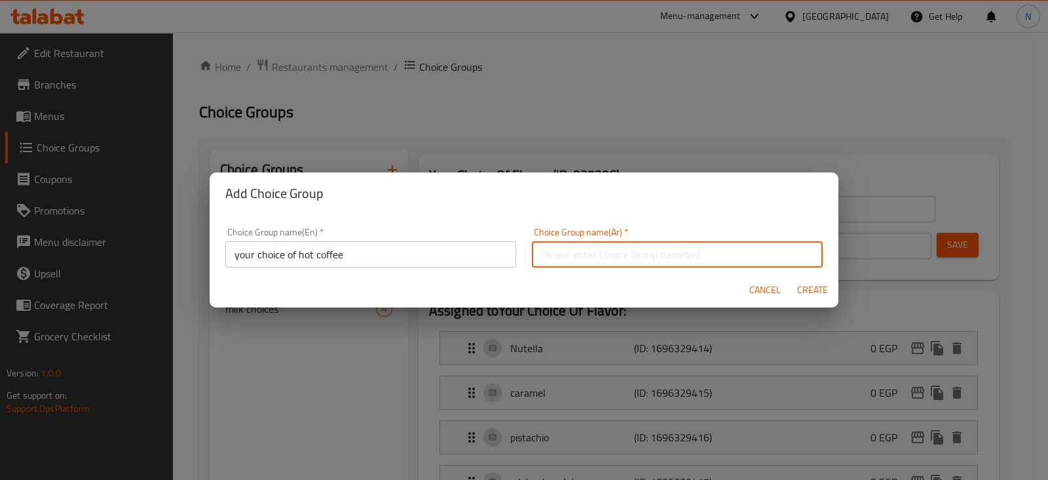
click at [574, 253] on input "text" at bounding box center [677, 254] width 291 height 26
paste input "اختيارك من القهوة الساخنة"
type input "اختيارك من القهوة الساخنة"
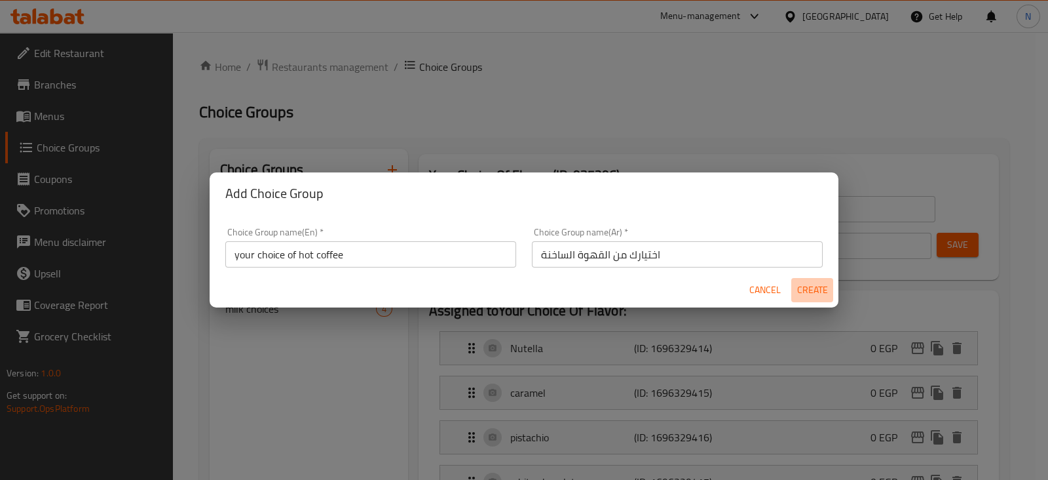
click at [797, 290] on span "Create" at bounding box center [812, 290] width 31 height 16
type input "your choice of hot coffee"
type input "اختيارك من القهوة الساخنة"
type input "0"
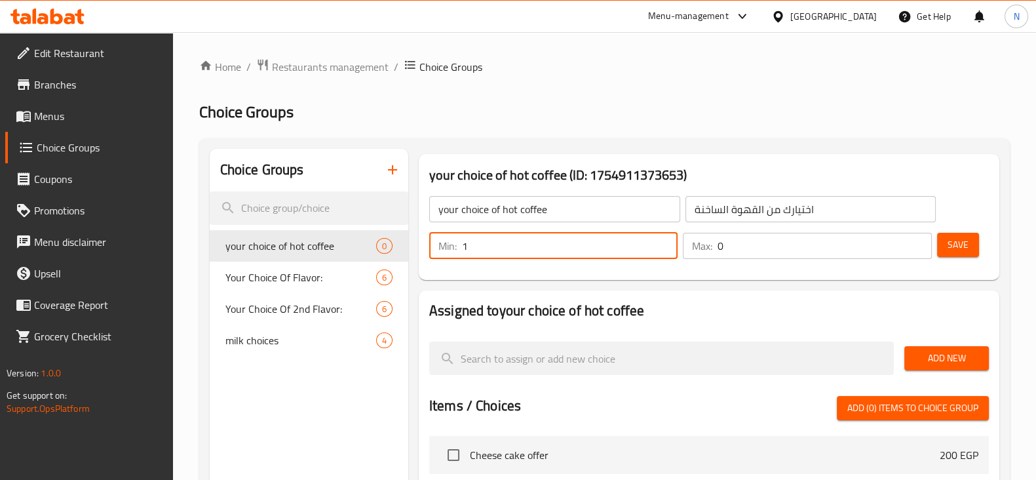
type input "1"
click at [666, 237] on input "1" at bounding box center [570, 246] width 216 height 26
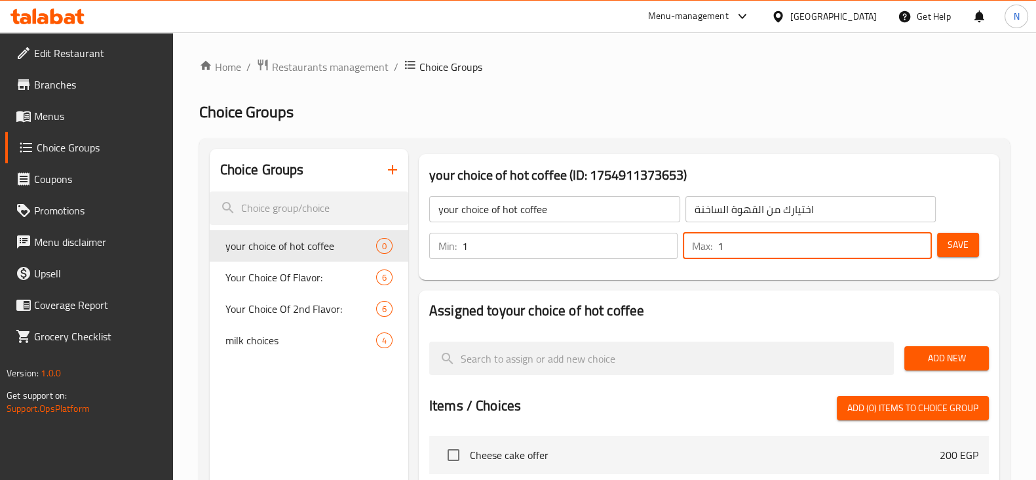
type input "1"
click at [913, 237] on input "1" at bounding box center [825, 246] width 214 height 26
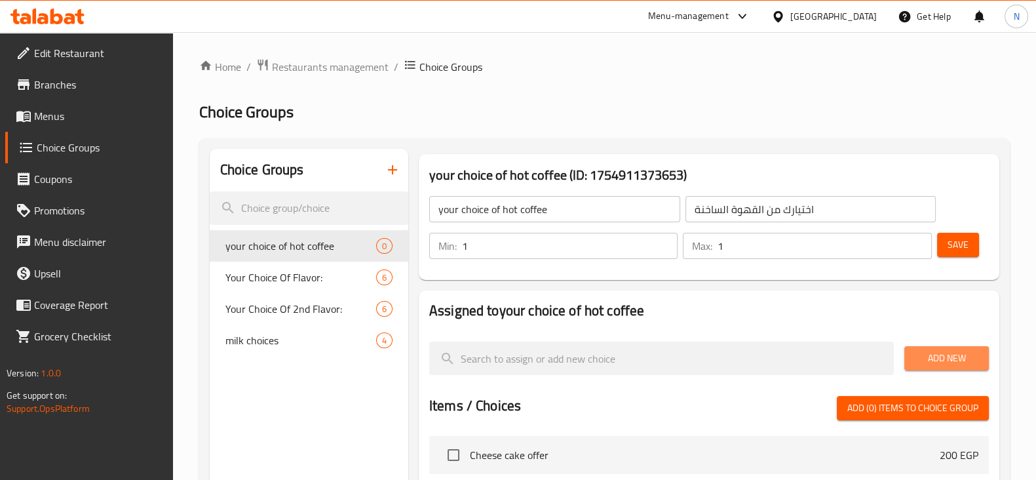
click at [930, 354] on span "Add New" at bounding box center [947, 358] width 64 height 16
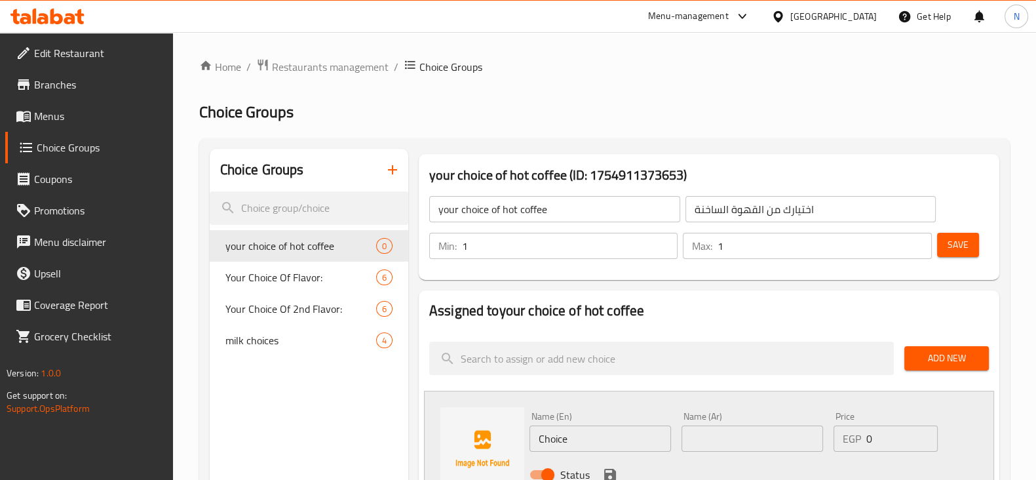
click at [612, 433] on input "Choice" at bounding box center [600, 438] width 142 height 26
drag, startPoint x: 579, startPoint y: 437, endPoint x: 515, endPoint y: 459, distance: 67.1
click at [515, 459] on div "Name (En) latte Name (En) Name (Ar) Name (Ar) Price EGP 0 Price Status" at bounding box center [709, 449] width 570 height 117
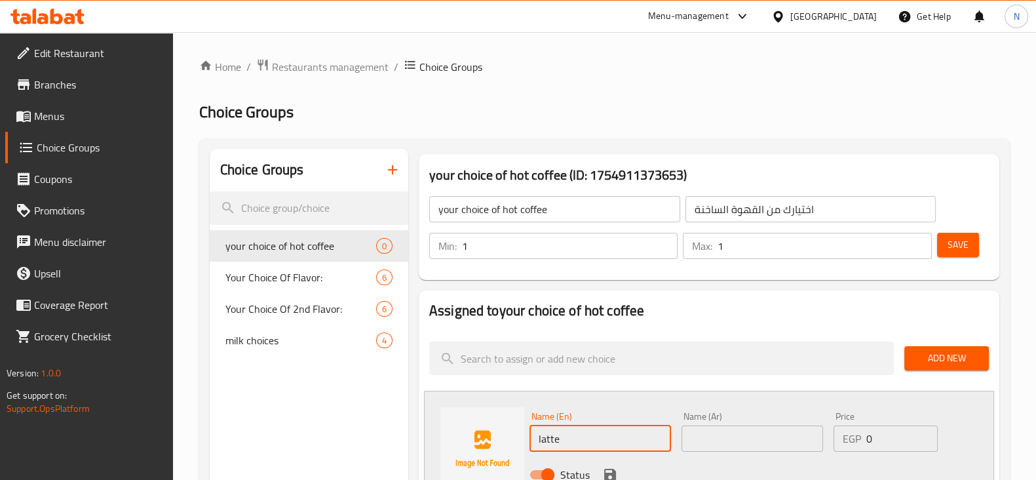
type input "latte"
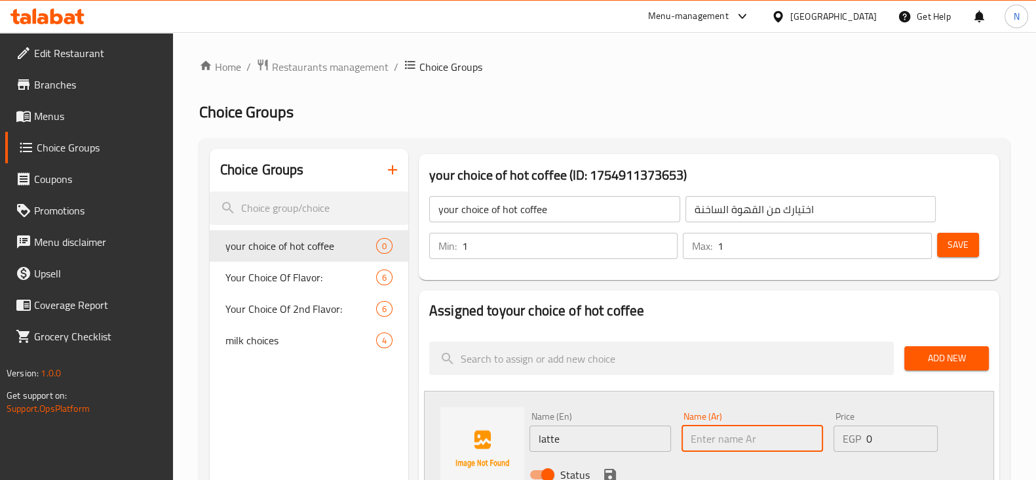
click at [714, 444] on input "text" at bounding box center [752, 438] width 142 height 26
paste input "لاتيه"
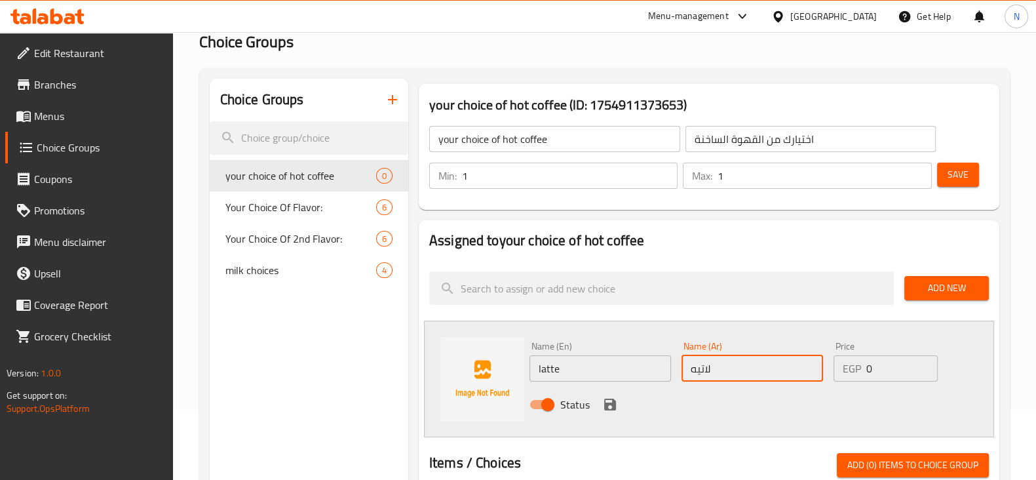
scroll to position [80, 0]
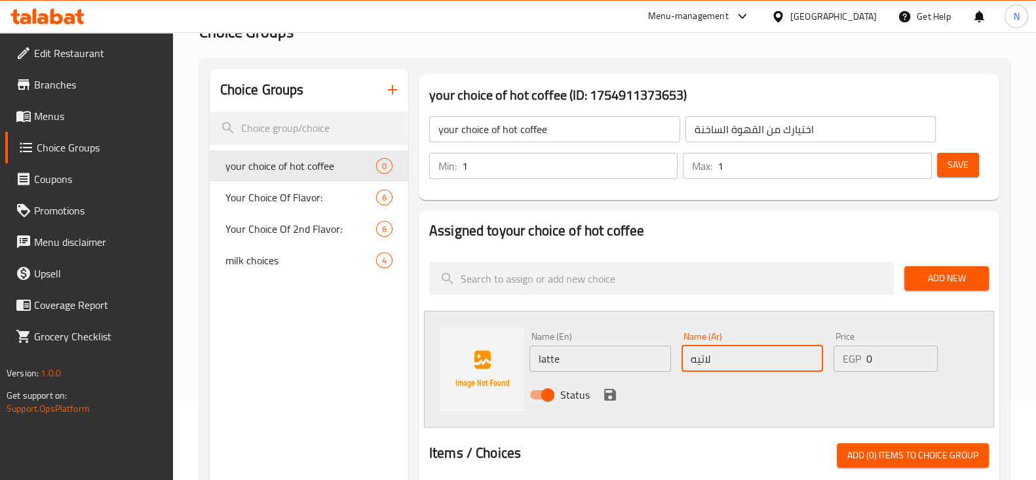
type input "لاتيه"
drag, startPoint x: 609, startPoint y: 404, endPoint x: 611, endPoint y: 393, distance: 12.0
click at [611, 393] on div "Status" at bounding box center [752, 394] width 457 height 35
click at [611, 393] on icon "save" at bounding box center [610, 395] width 12 height 12
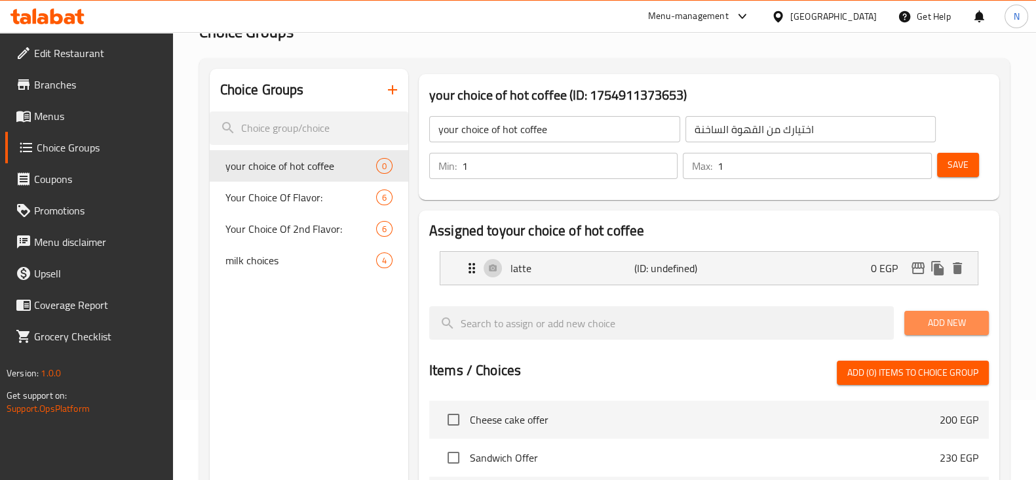
click at [917, 316] on span "Add New" at bounding box center [947, 323] width 64 height 16
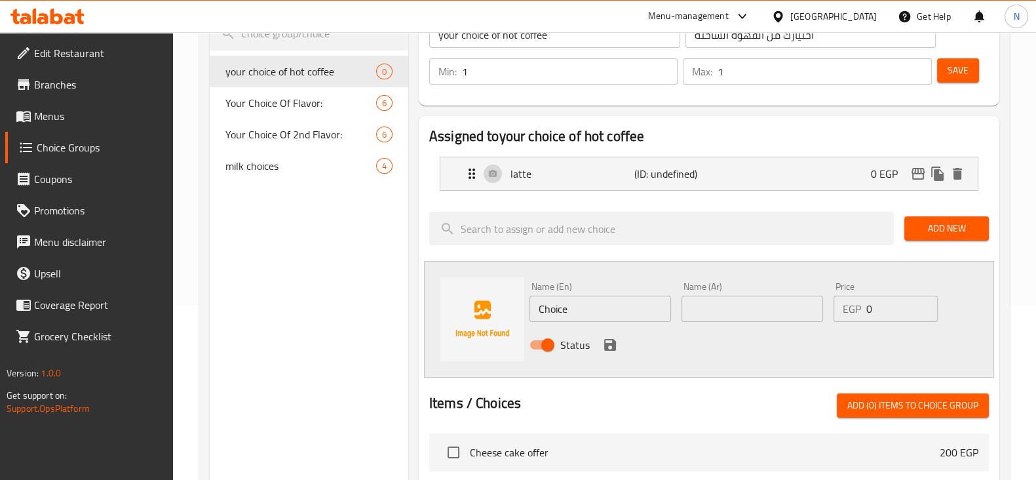
scroll to position [178, 0]
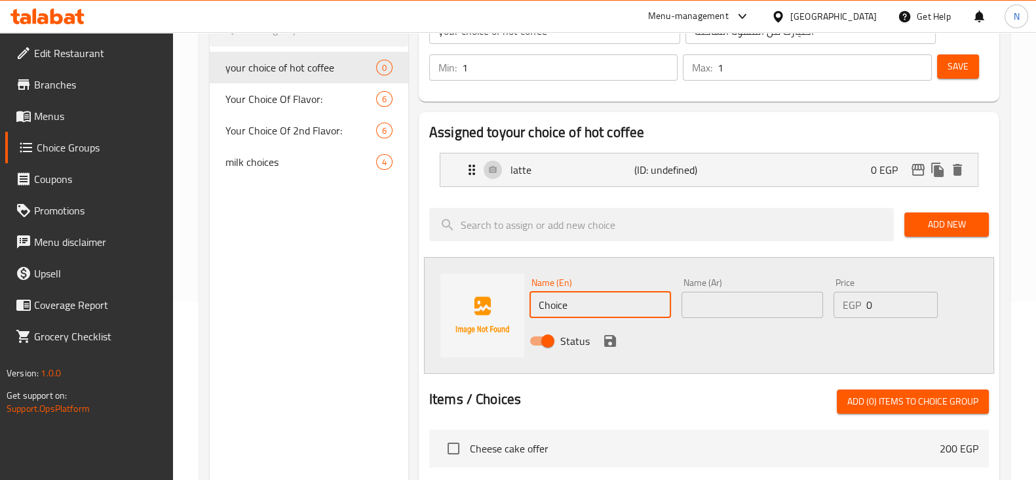
click at [606, 309] on input "Choice" at bounding box center [600, 305] width 142 height 26
type input "C"
type input "Cappuccino"
drag, startPoint x: 596, startPoint y: 309, endPoint x: 503, endPoint y: 313, distance: 93.1
click at [503, 313] on div "Name (En) Cappuccino Name (En) Name (Ar) Name (Ar) Price EGP 0 Price Status" at bounding box center [709, 315] width 570 height 117
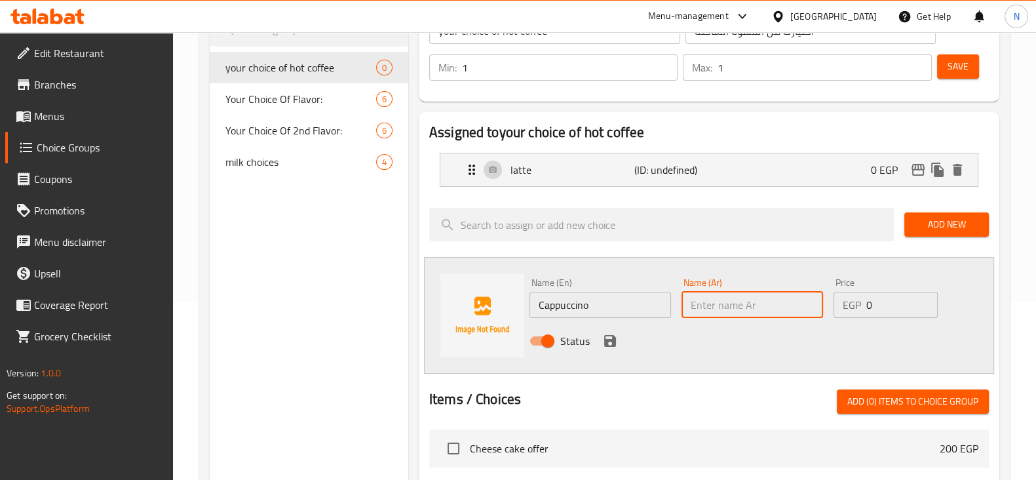
click at [723, 294] on input "text" at bounding box center [752, 305] width 142 height 26
paste input "كابتشينو"
type input "كابتشينو"
click at [617, 336] on div "Status" at bounding box center [752, 340] width 457 height 35
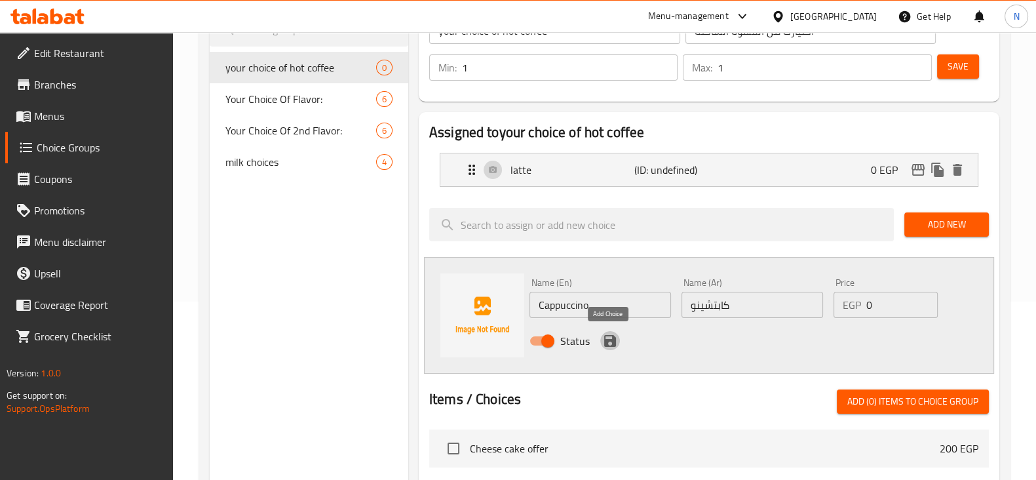
click at [617, 336] on button "save" at bounding box center [610, 341] width 20 height 20
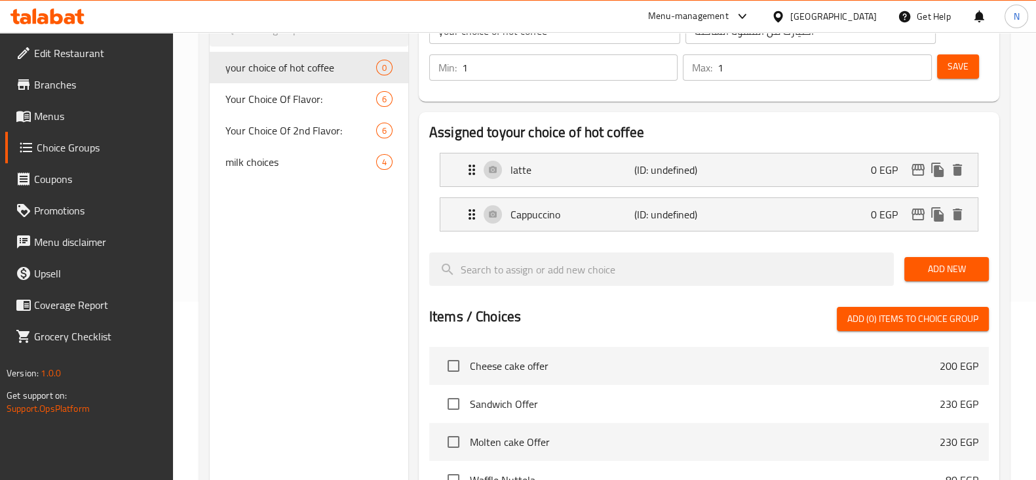
drag, startPoint x: 950, startPoint y: 254, endPoint x: 952, endPoint y: 263, distance: 9.4
click at [952, 263] on div "Add New" at bounding box center [946, 269] width 95 height 44
click at [952, 263] on span "Add New" at bounding box center [947, 269] width 64 height 16
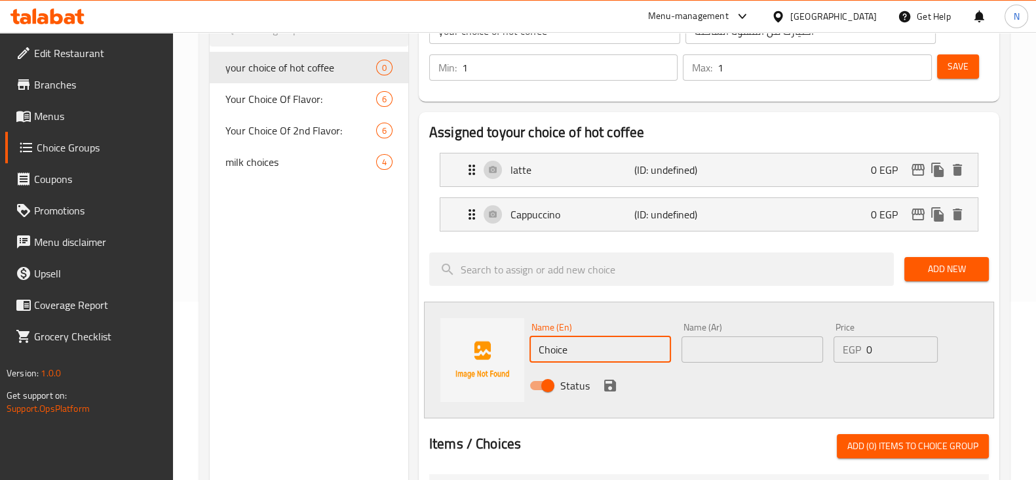
click at [588, 351] on input "Choice" at bounding box center [600, 349] width 142 height 26
type input "Cortado"
drag, startPoint x: 595, startPoint y: 362, endPoint x: 537, endPoint y: 356, distance: 58.0
click at [536, 354] on div "Name (En) Cortado Name (En)" at bounding box center [600, 342] width 152 height 50
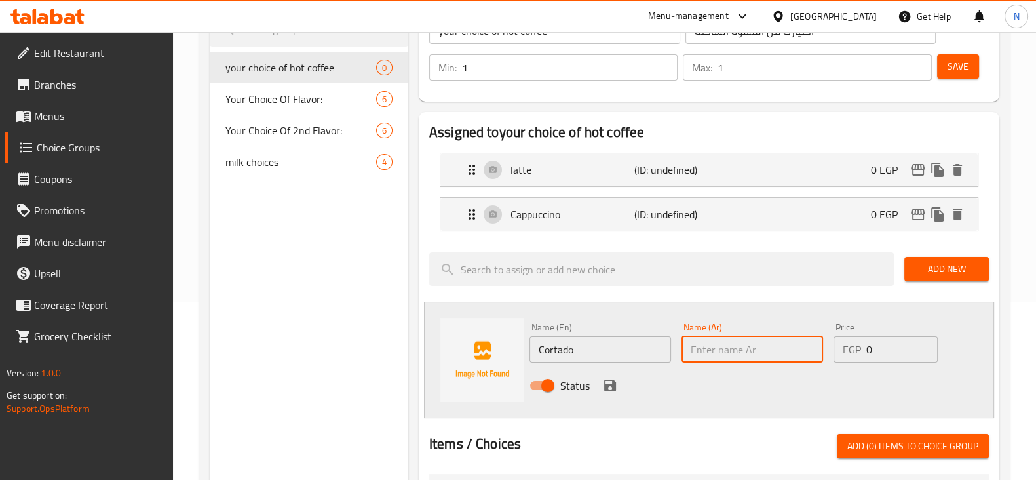
click at [759, 336] on input "text" at bounding box center [752, 349] width 142 height 26
paste input "كورتادو"
type input "كورتادو"
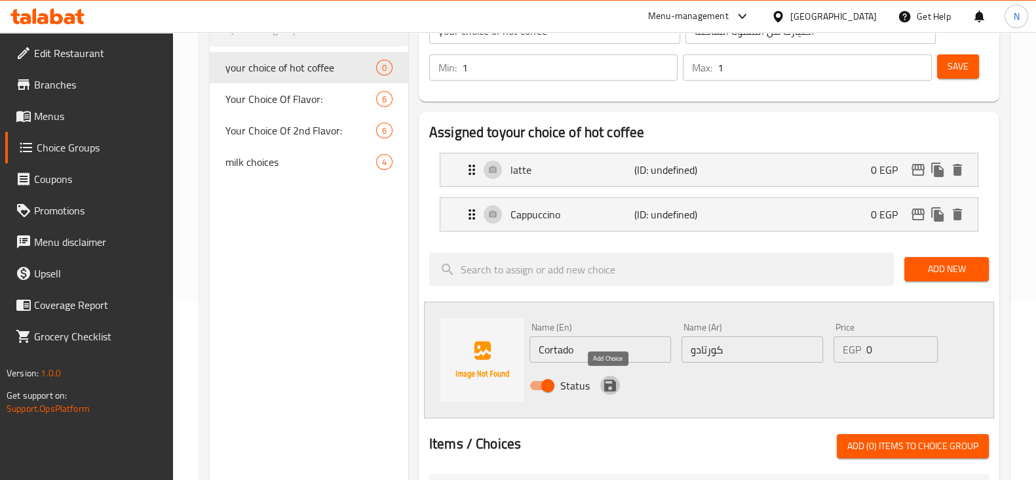
click at [612, 387] on icon "save" at bounding box center [610, 385] width 12 height 12
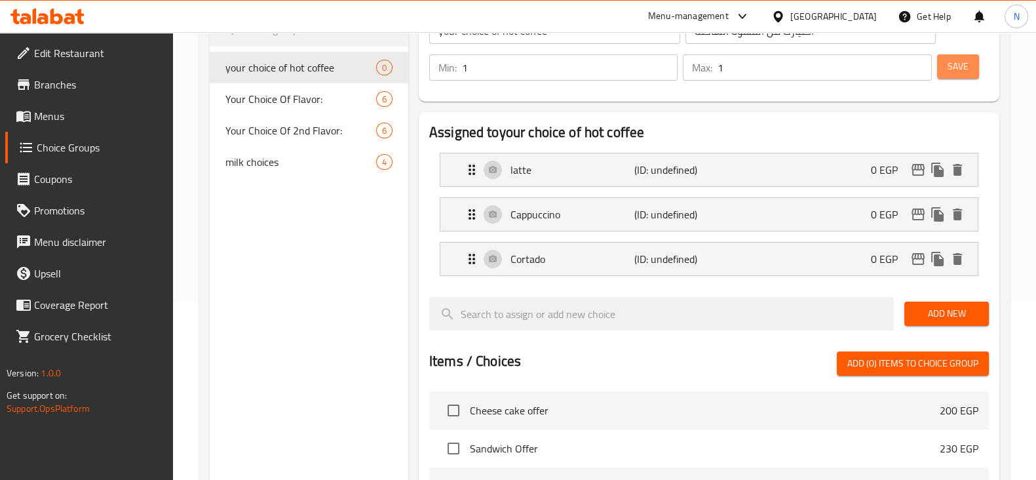
click at [956, 67] on span "Save" at bounding box center [958, 66] width 21 height 16
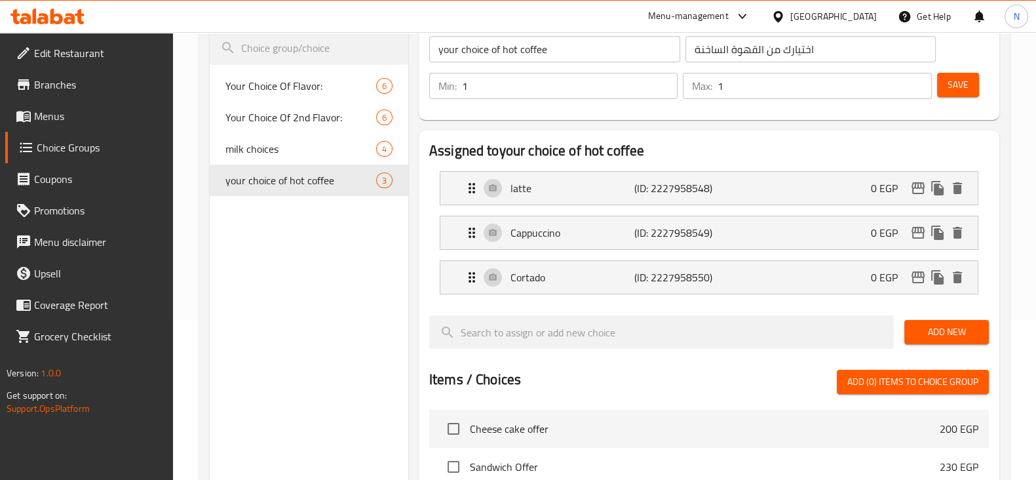
scroll to position [159, 0]
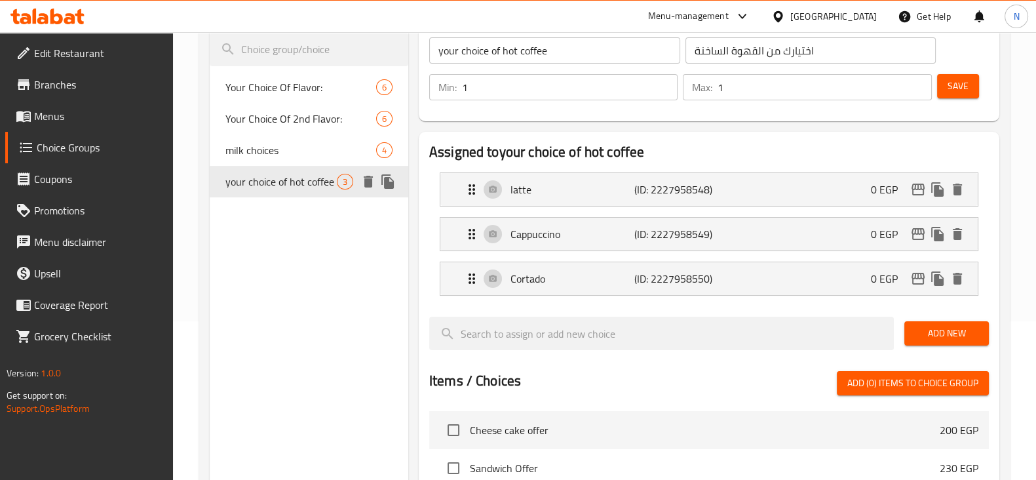
click at [385, 182] on icon "duplicate" at bounding box center [387, 181] width 12 height 14
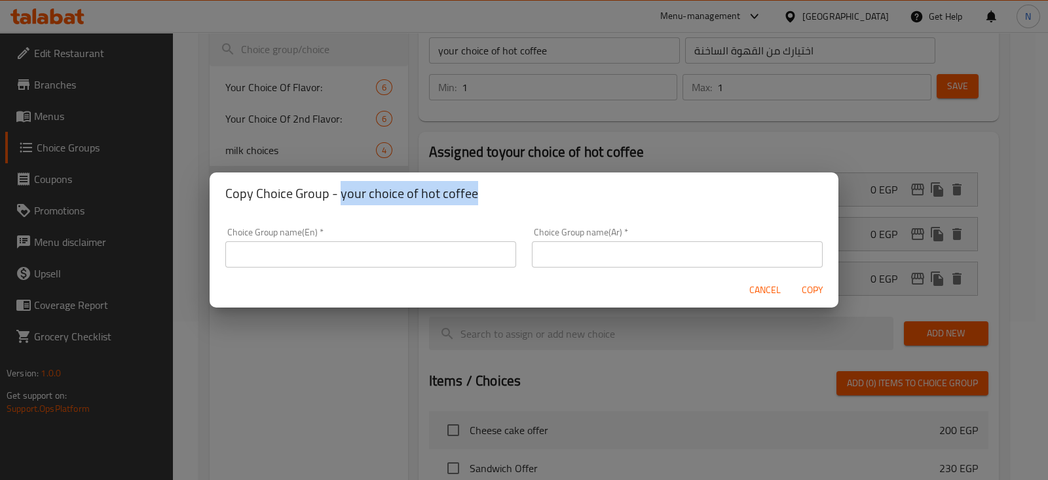
drag, startPoint x: 486, startPoint y: 191, endPoint x: 340, endPoint y: 199, distance: 145.6
click at [340, 199] on h2 "Copy Choice Group - your choice of hot coffee" at bounding box center [524, 193] width 598 height 21
copy h2 "your choice of hot coffee"
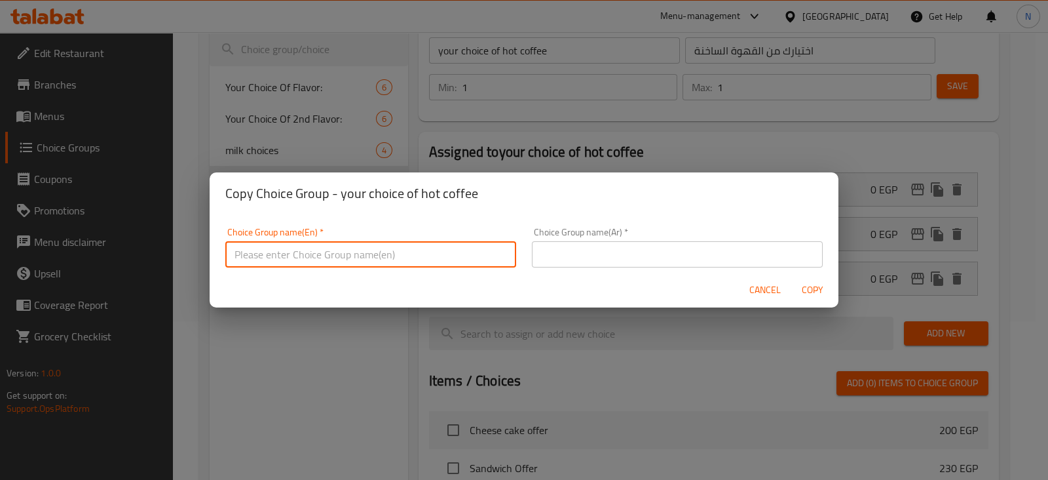
click at [351, 254] on input "text" at bounding box center [370, 254] width 291 height 26
paste input "your choice of hot coffee"
click at [315, 256] on input "your choice of hot coffee" at bounding box center [370, 254] width 291 height 26
drag, startPoint x: 345, startPoint y: 254, endPoint x: 205, endPoint y: 256, distance: 140.2
click at [205, 256] on div "Copy Choice Group - your choice of hot coffee Choice Group name(En)   * your ch…" at bounding box center [524, 240] width 1048 height 480
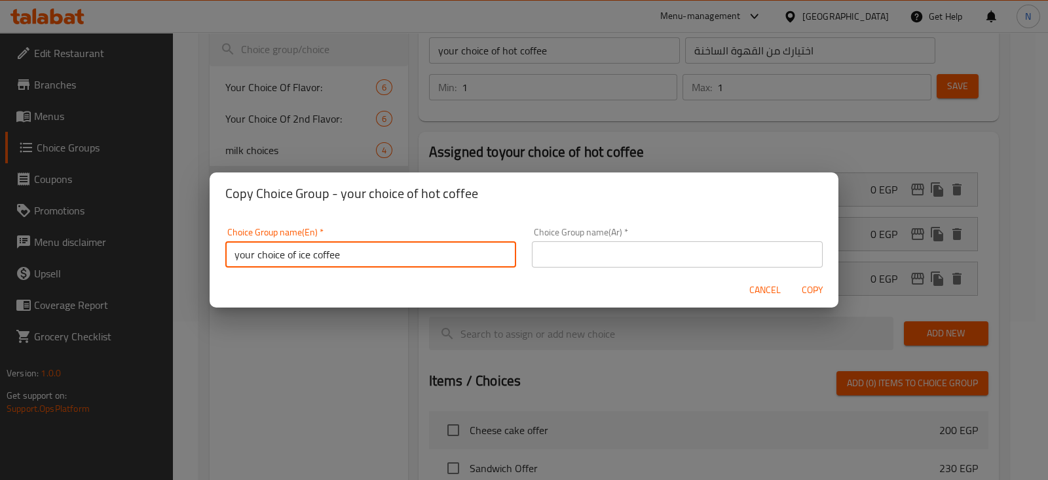
type input "your choice of ice coffee"
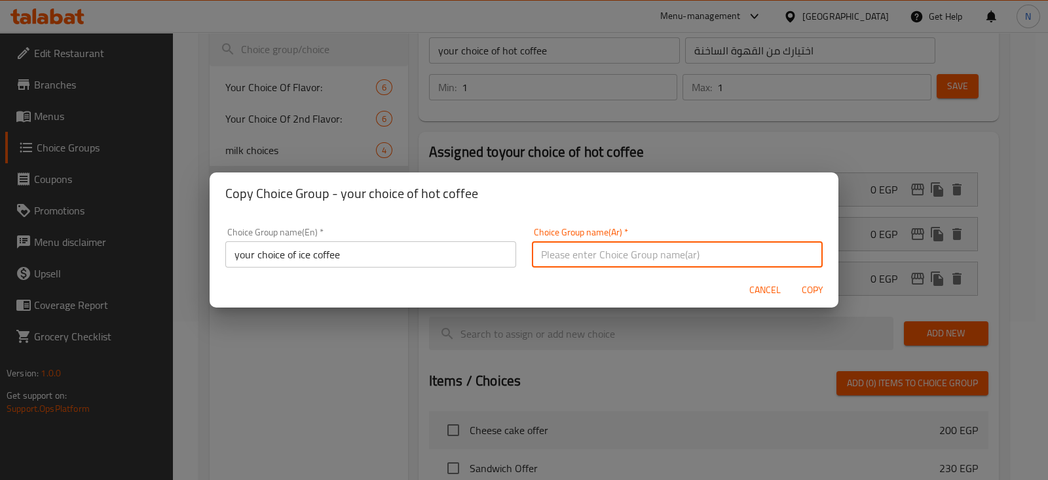
click at [560, 248] on input "text" at bounding box center [677, 254] width 291 height 26
paste input "اختيارك من القهوة المثلجة"
type input "اختيارك من القهوة المثلجة"
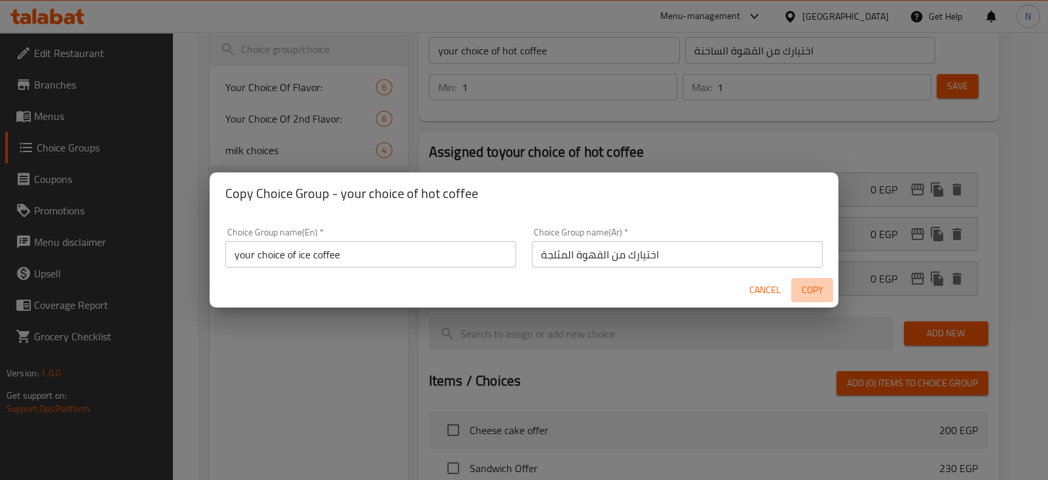
click at [813, 286] on span "Copy" at bounding box center [812, 290] width 31 height 16
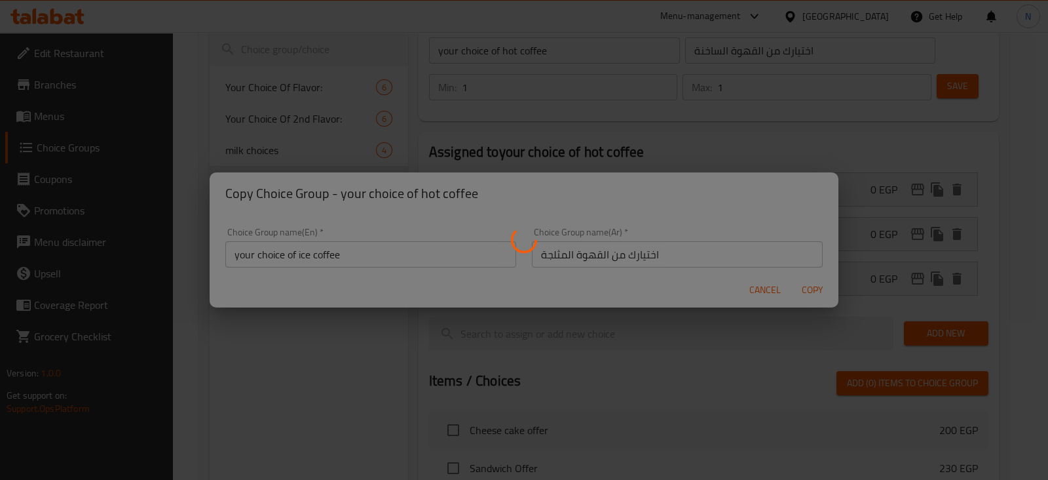
type input "your choice of ice coffee"
type input "اختيارك من القهوة المثلجة"
